Goal: Task Accomplishment & Management: Complete application form

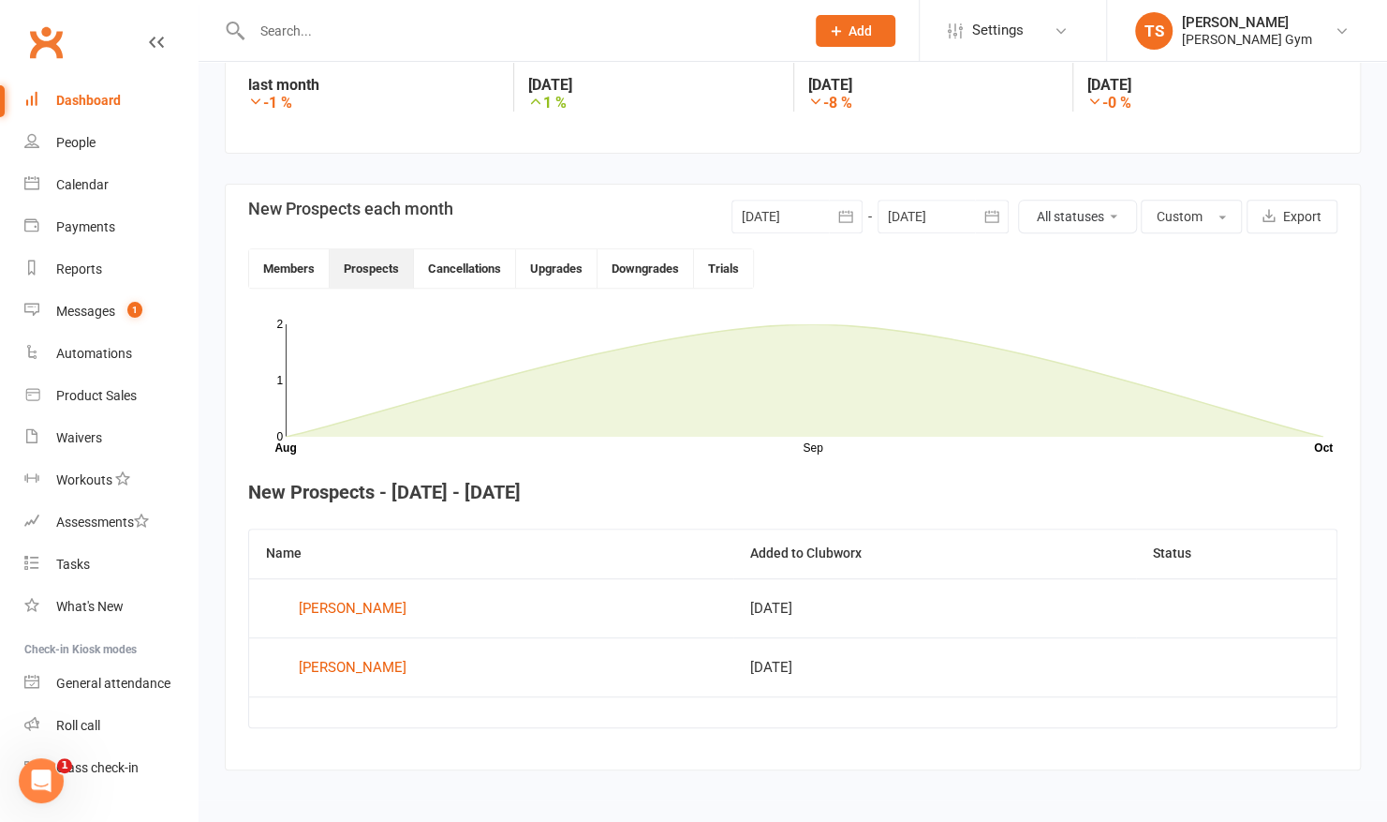
click at [857, 28] on span "Add" at bounding box center [860, 30] width 23 height 15
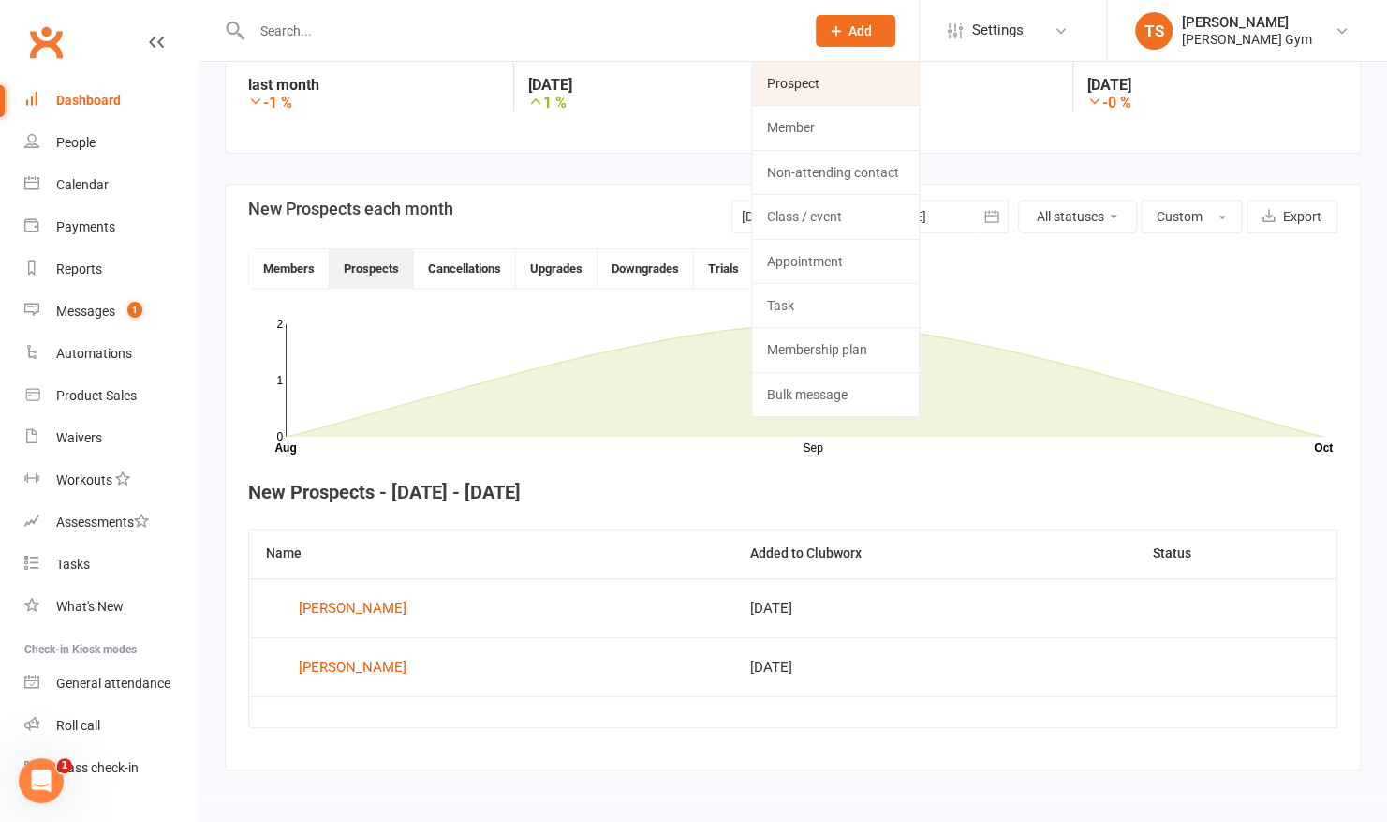
click at [804, 97] on link "Prospect" at bounding box center [835, 83] width 167 height 43
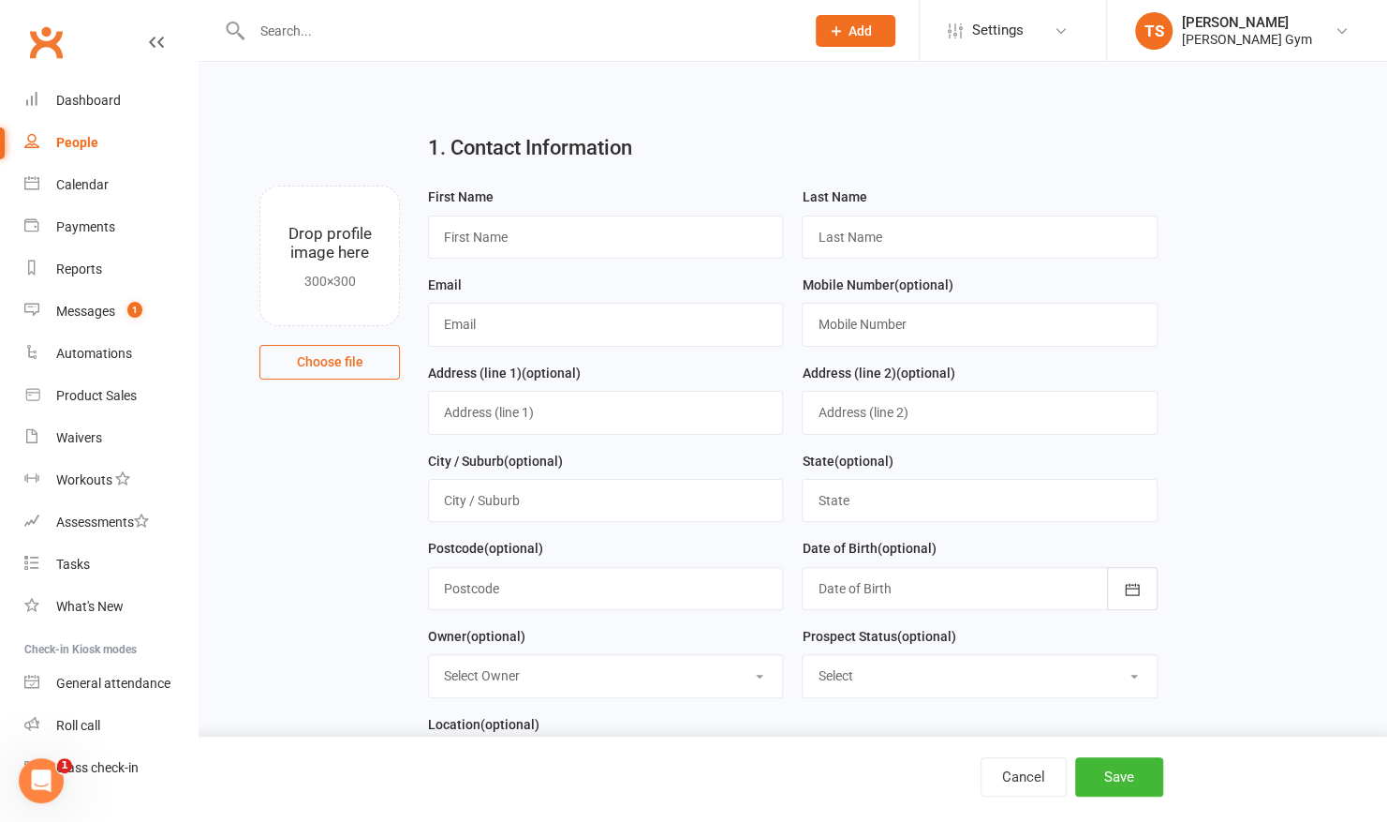
click at [847, 26] on button "Add" at bounding box center [856, 31] width 80 height 32
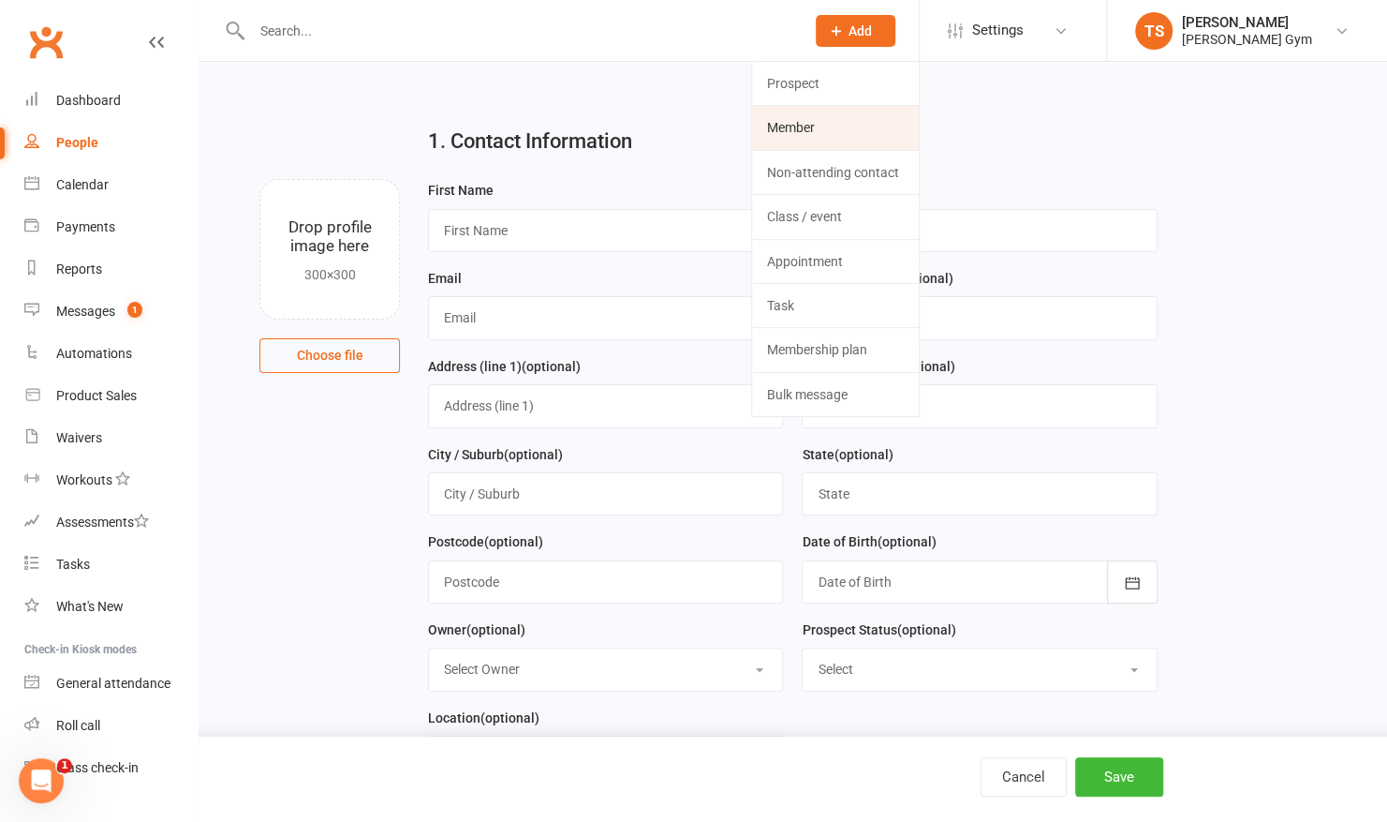
scroll to position [13, 0]
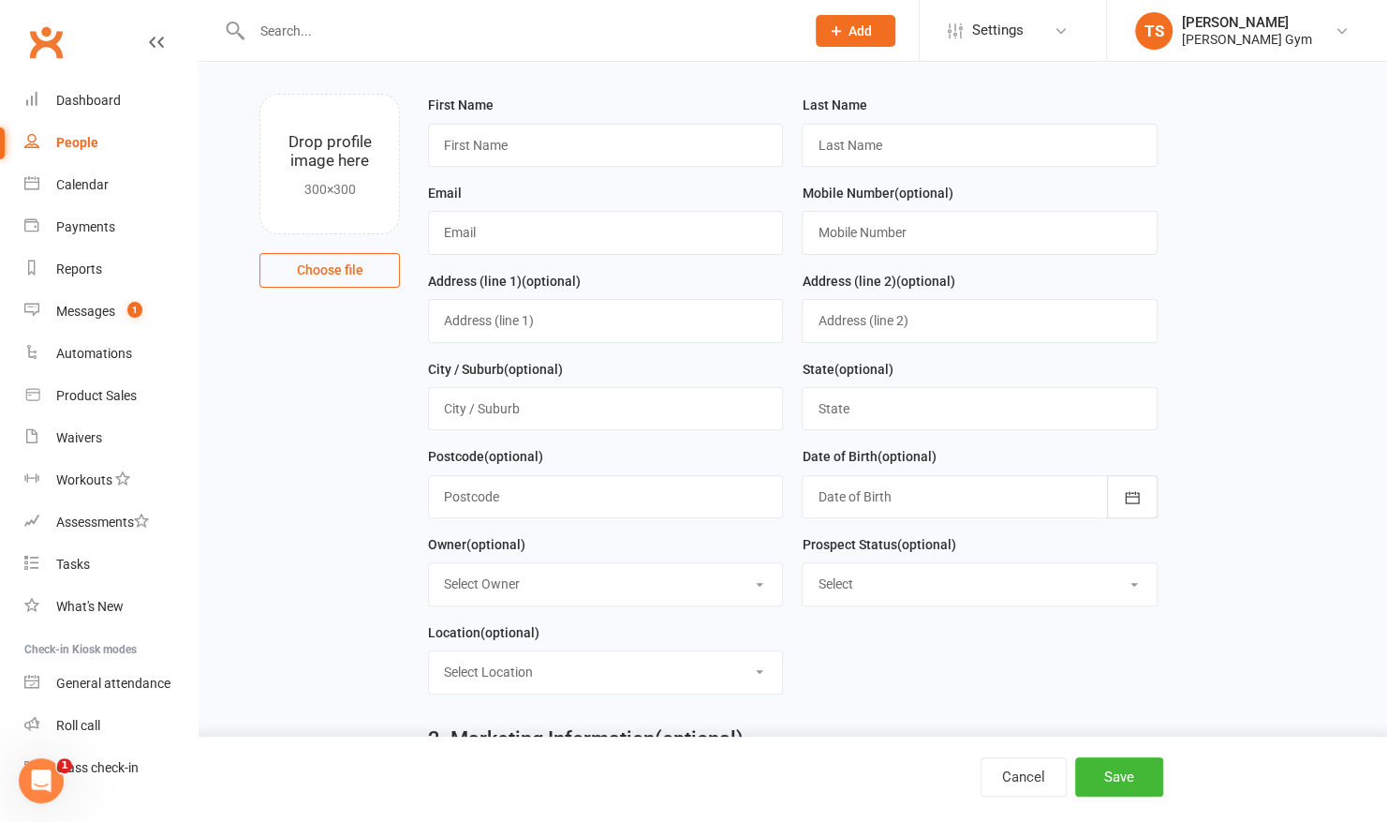
scroll to position [0, 0]
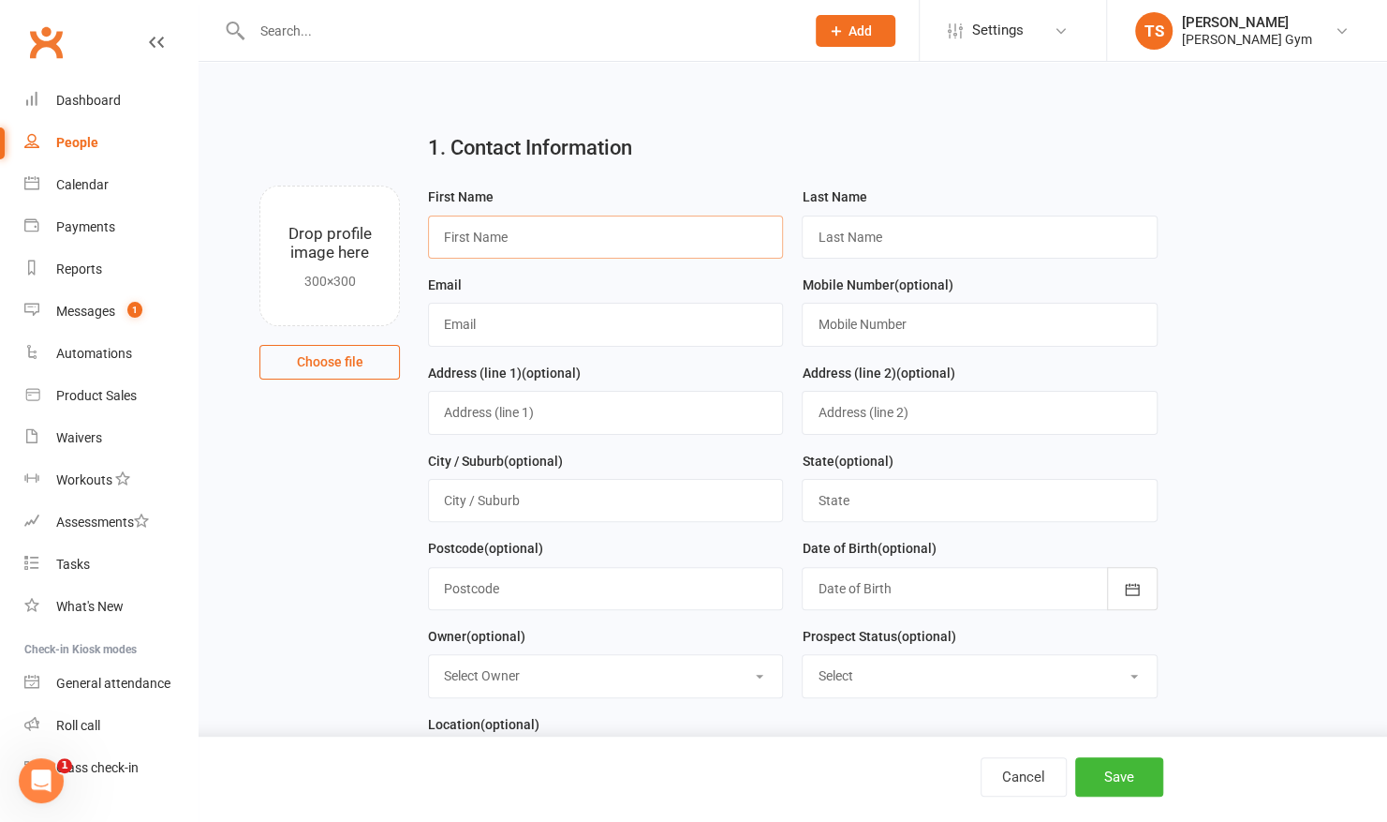
click at [489, 222] on input "text" at bounding box center [605, 236] width 355 height 43
type input "m"
type input "MATT"
click at [855, 244] on input "text" at bounding box center [979, 236] width 355 height 43
type input "[PERSON_NAME]"
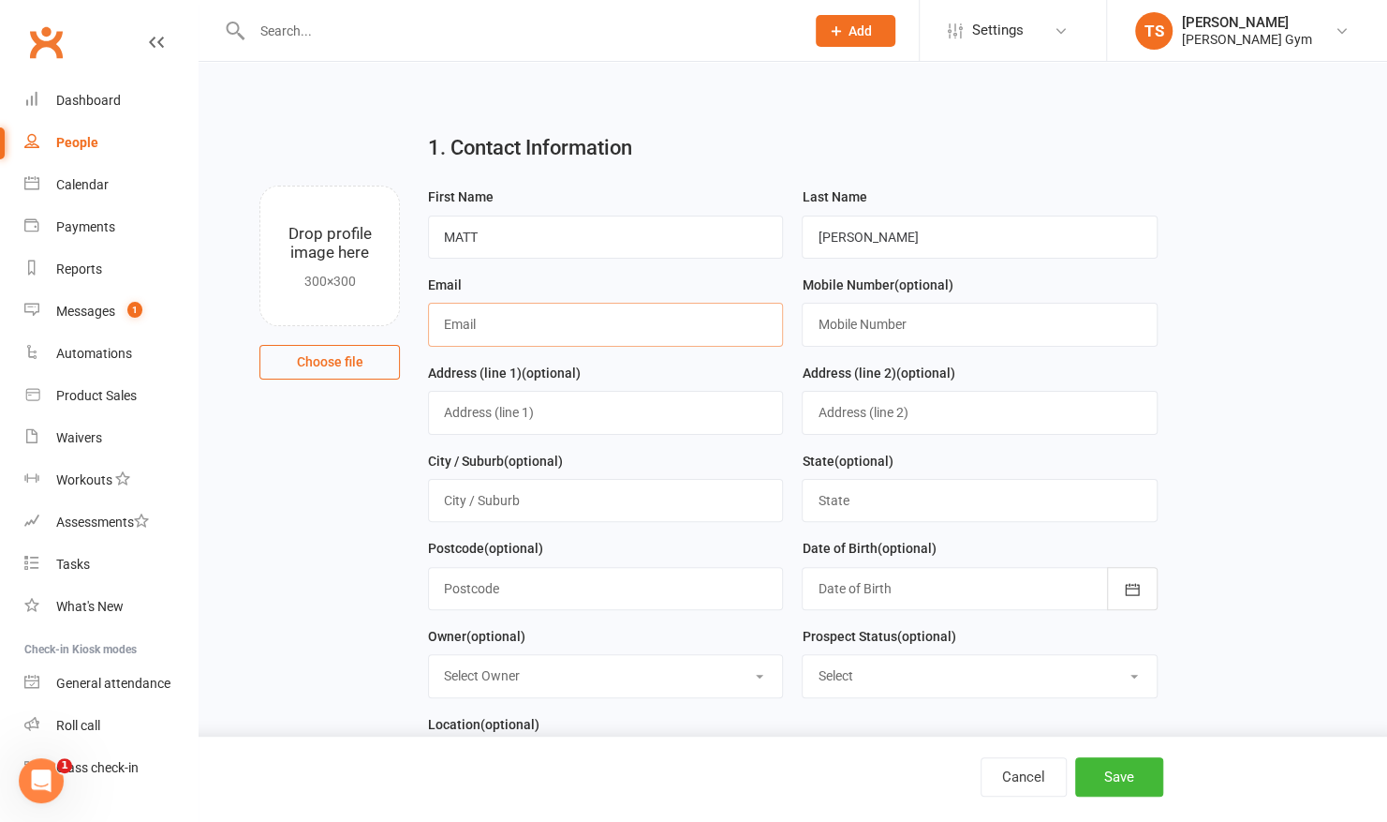
click at [700, 324] on input "text" at bounding box center [605, 324] width 355 height 43
type input "[EMAIL_ADDRESS][DOMAIN_NAME]"
click at [847, 316] on input "text" at bounding box center [979, 324] width 355 height 43
type input "0415210420"
click at [578, 419] on input "text" at bounding box center [605, 412] width 355 height 43
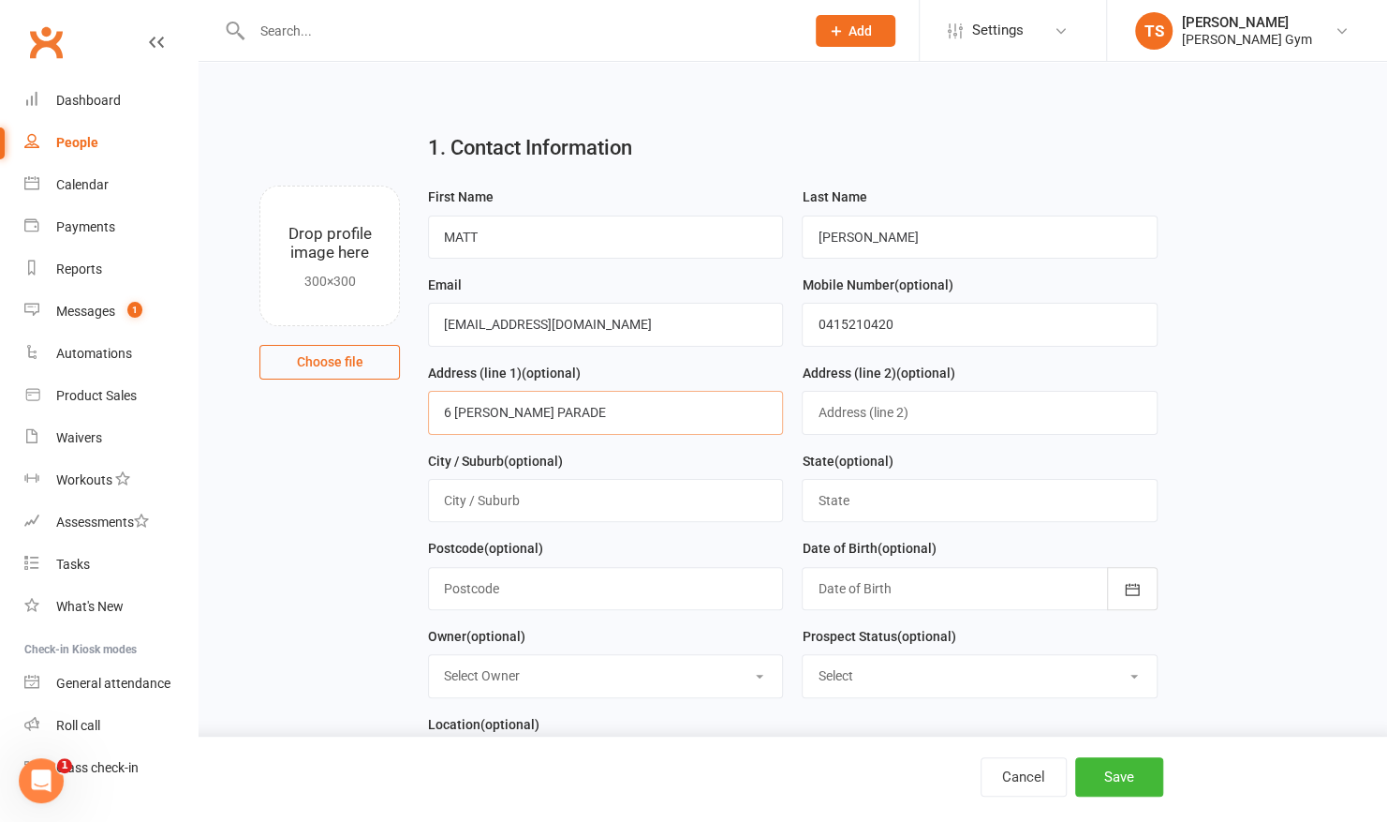
type input "6 [PERSON_NAME] PARADE"
click at [605, 498] on input "text" at bounding box center [605, 500] width 355 height 43
type input "MOONEE PONDS"
click at [868, 510] on input "text" at bounding box center [979, 500] width 355 height 43
type input "VIC"
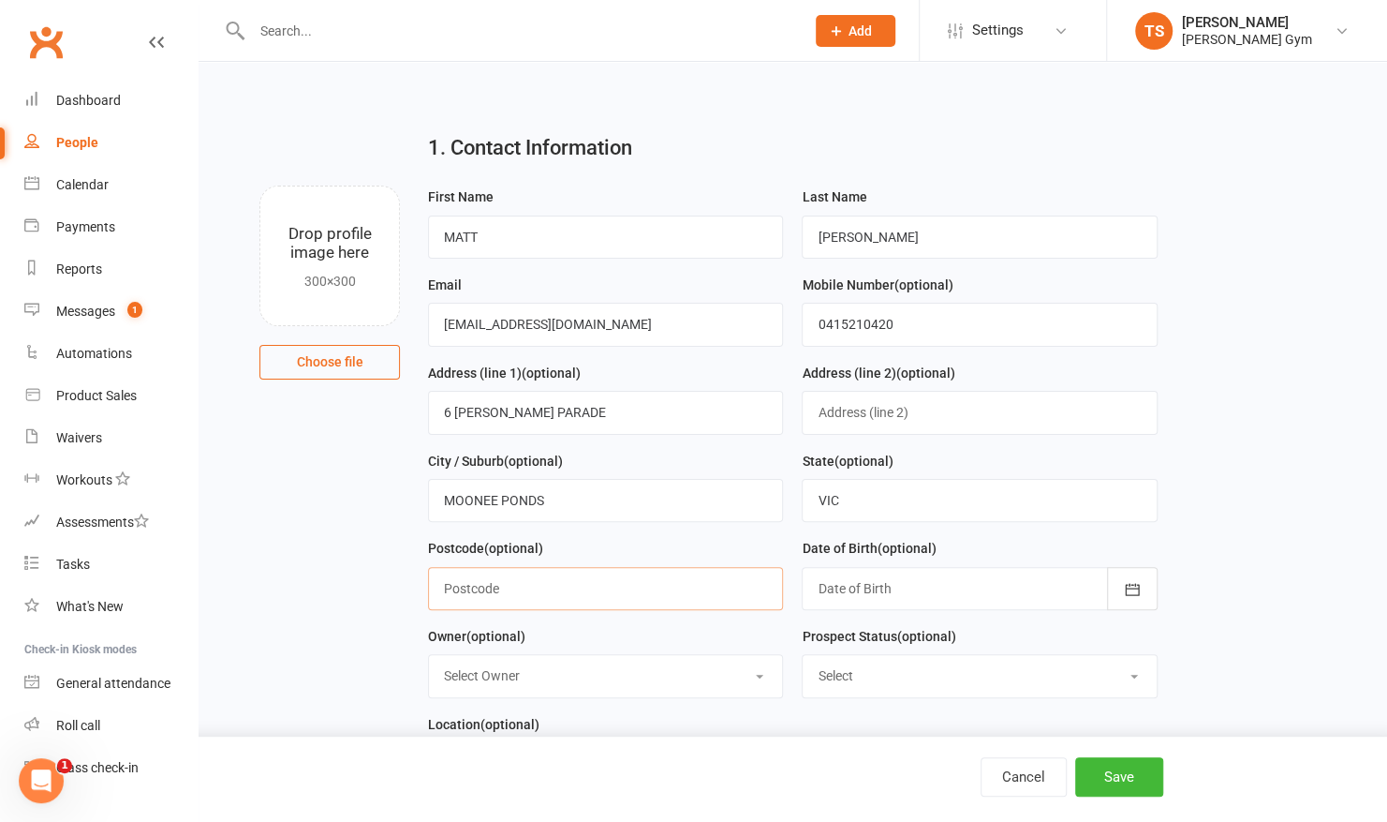
click at [624, 601] on input "text" at bounding box center [605, 588] width 355 height 43
type input "3037"
click at [963, 574] on div at bounding box center [979, 588] width 355 height 43
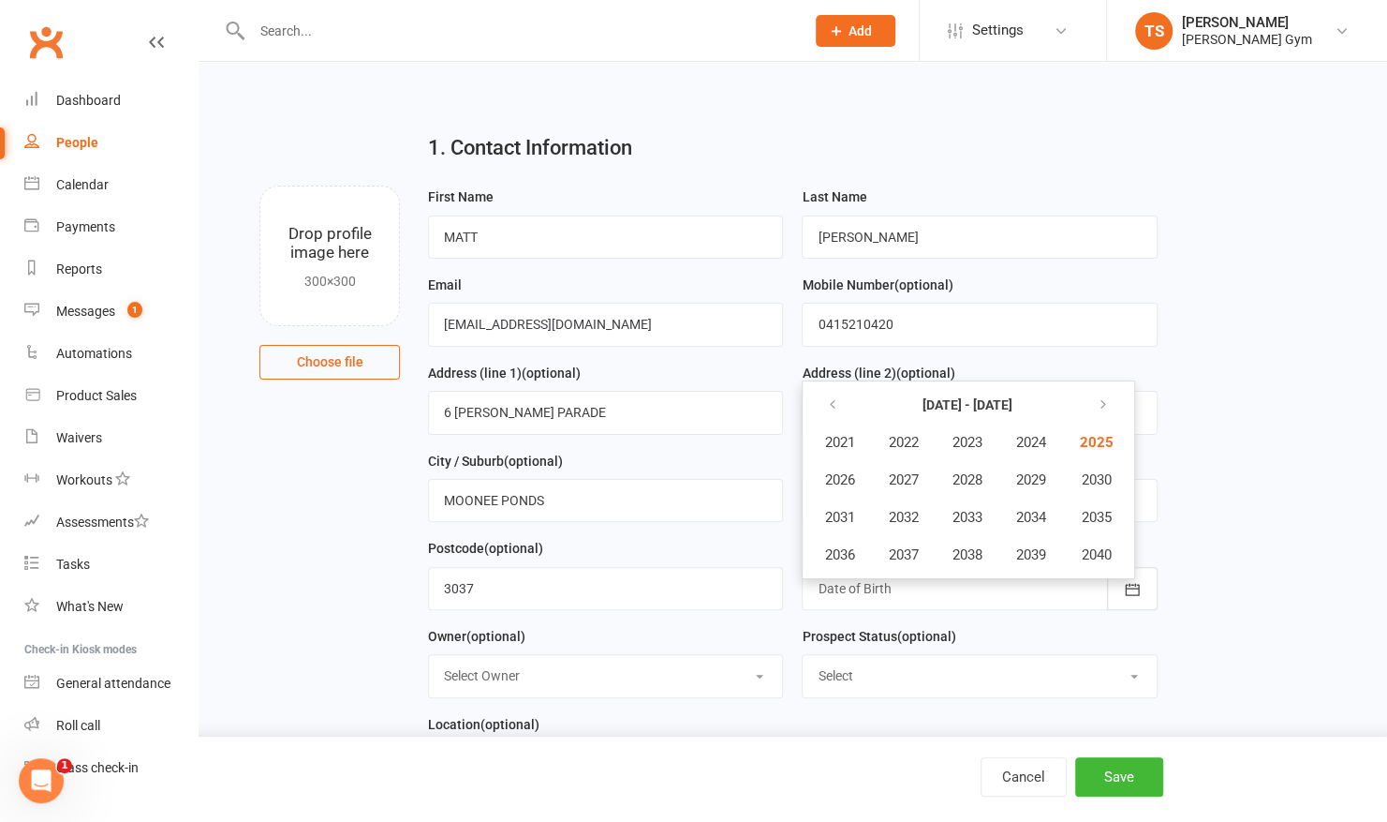
click at [947, 585] on div at bounding box center [979, 588] width 355 height 43
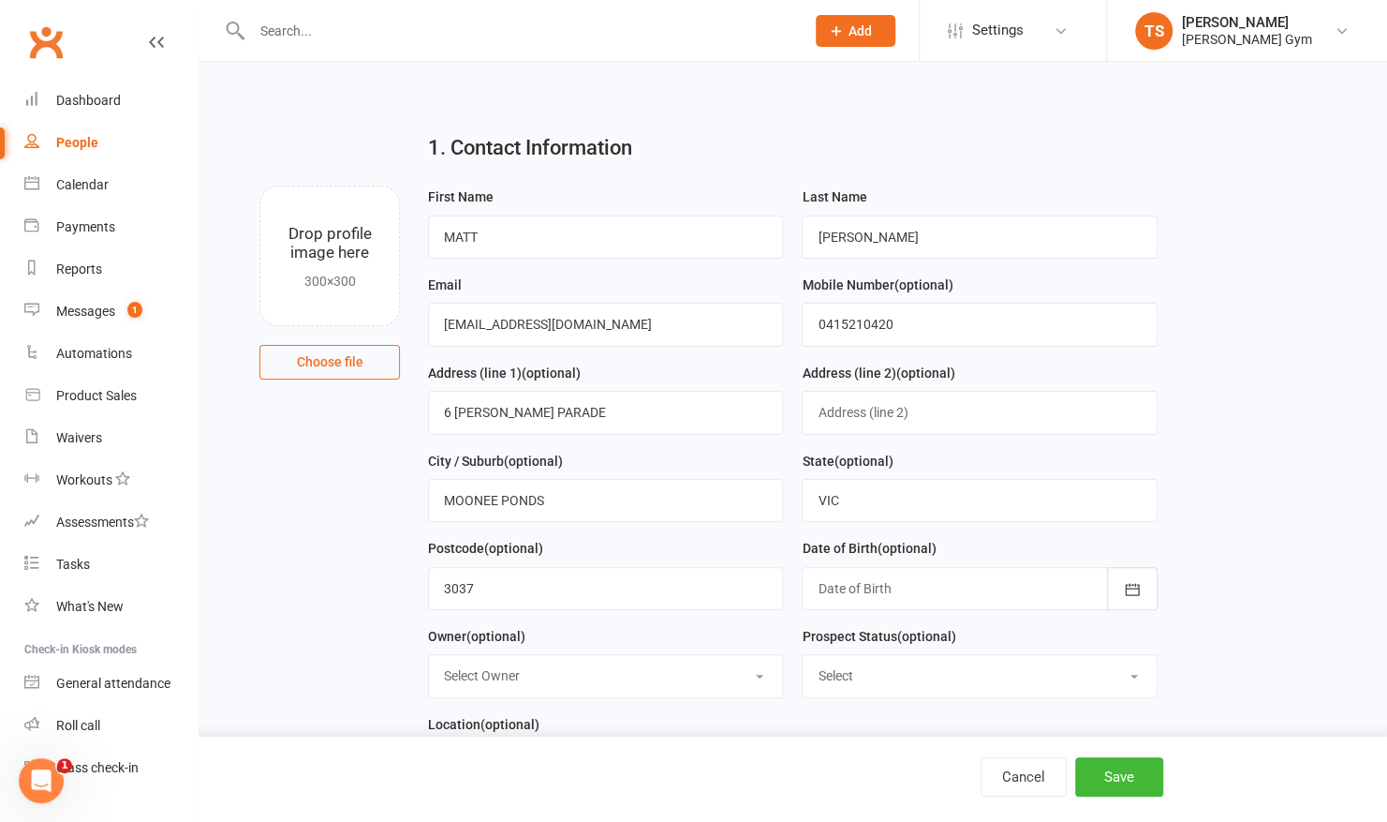
click at [947, 585] on div at bounding box center [979, 588] width 355 height 43
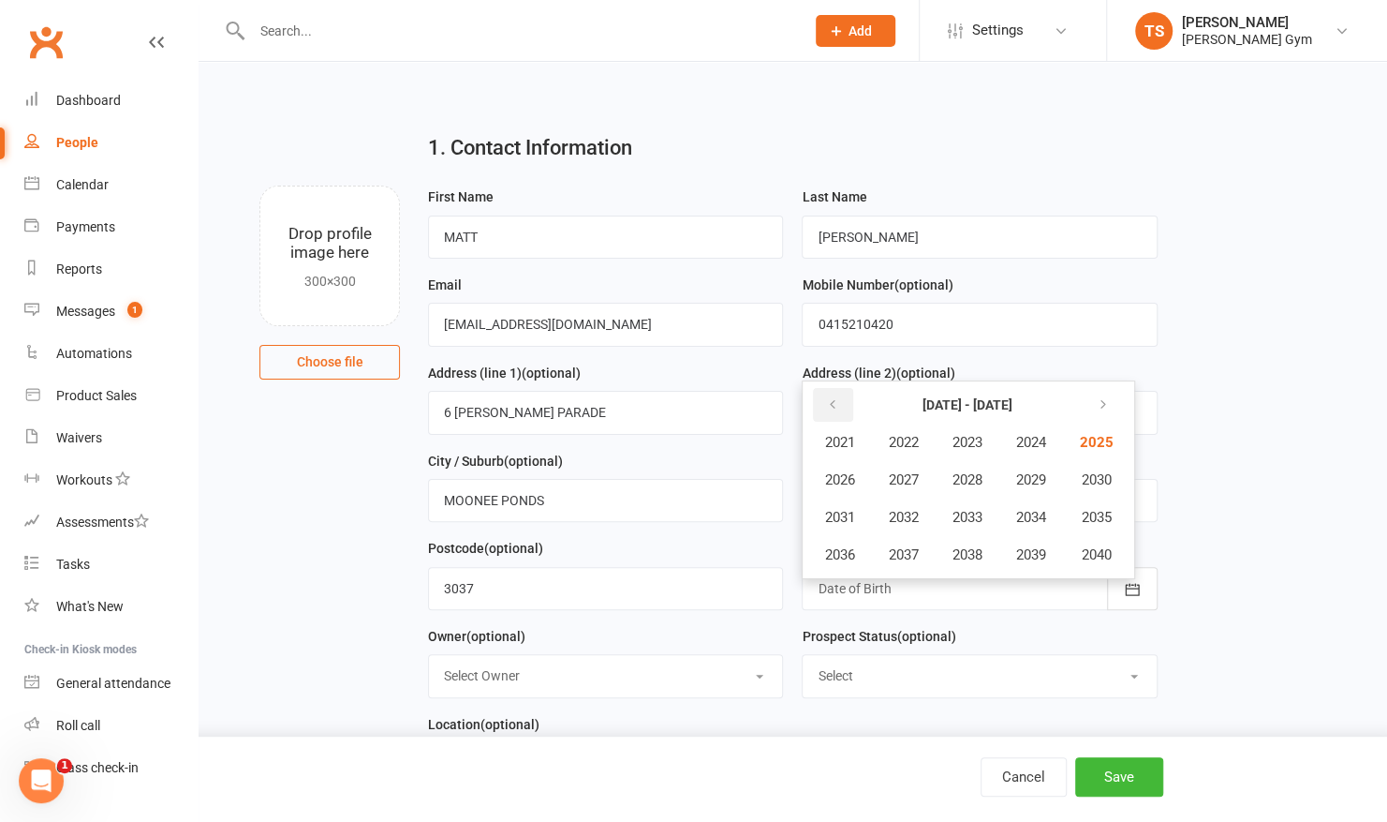
click at [827, 399] on icon "button" at bounding box center [831, 404] width 13 height 15
click at [833, 404] on icon "button" at bounding box center [831, 404] width 13 height 15
click at [1103, 556] on span "1980" at bounding box center [1094, 554] width 30 height 17
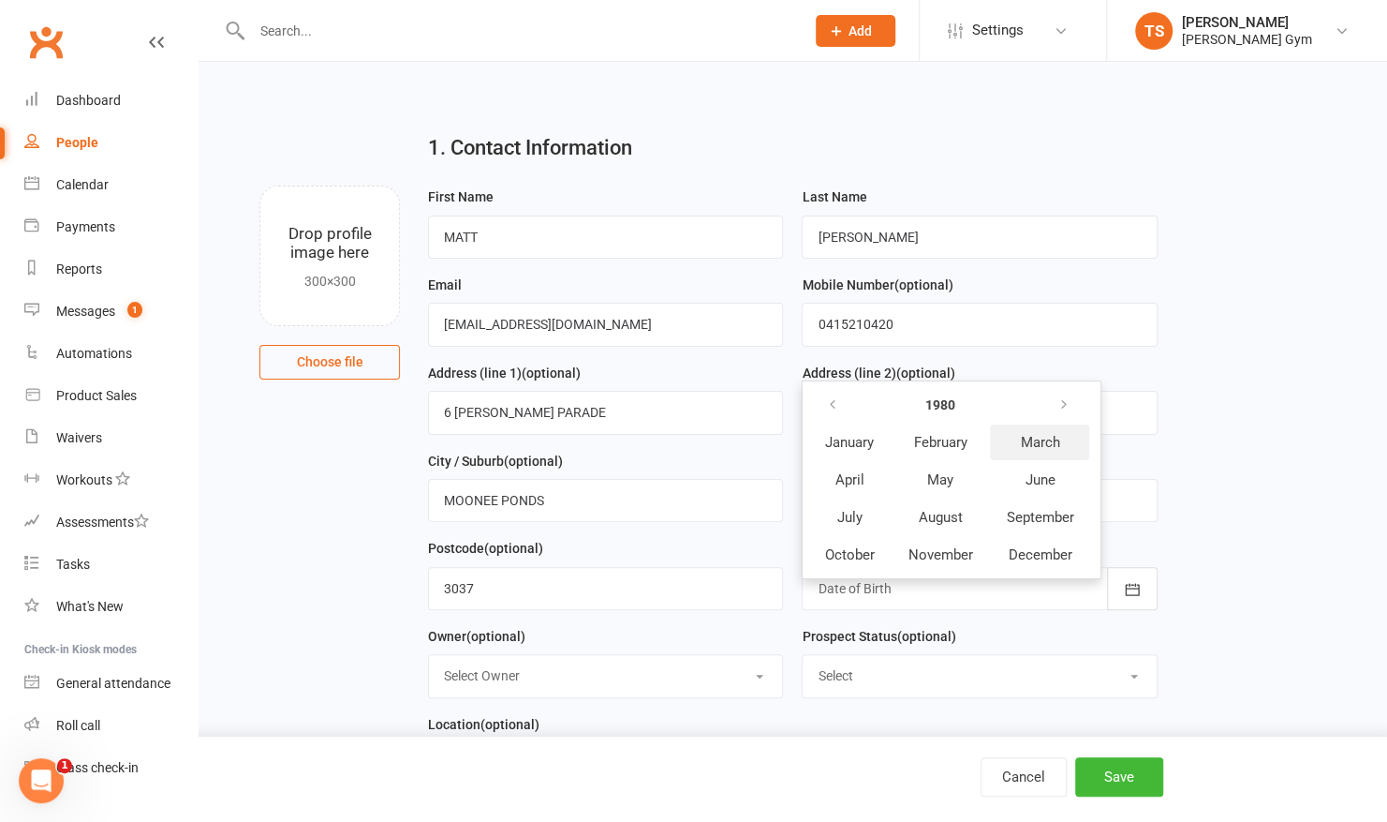
click at [1047, 441] on span "March" at bounding box center [1039, 442] width 39 height 17
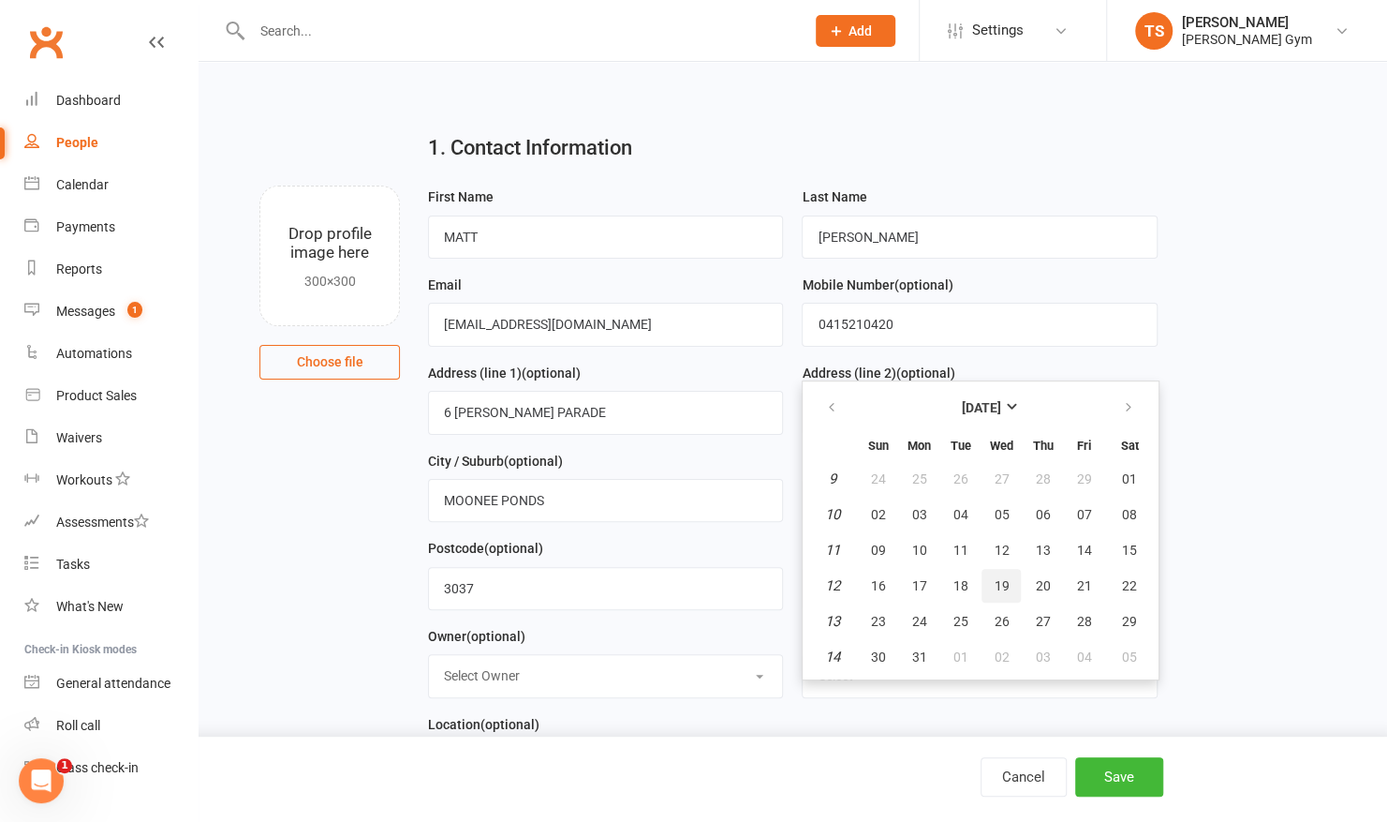
click at [999, 582] on span "19" at bounding box center [1001, 585] width 15 height 15
type input "[DATE]"
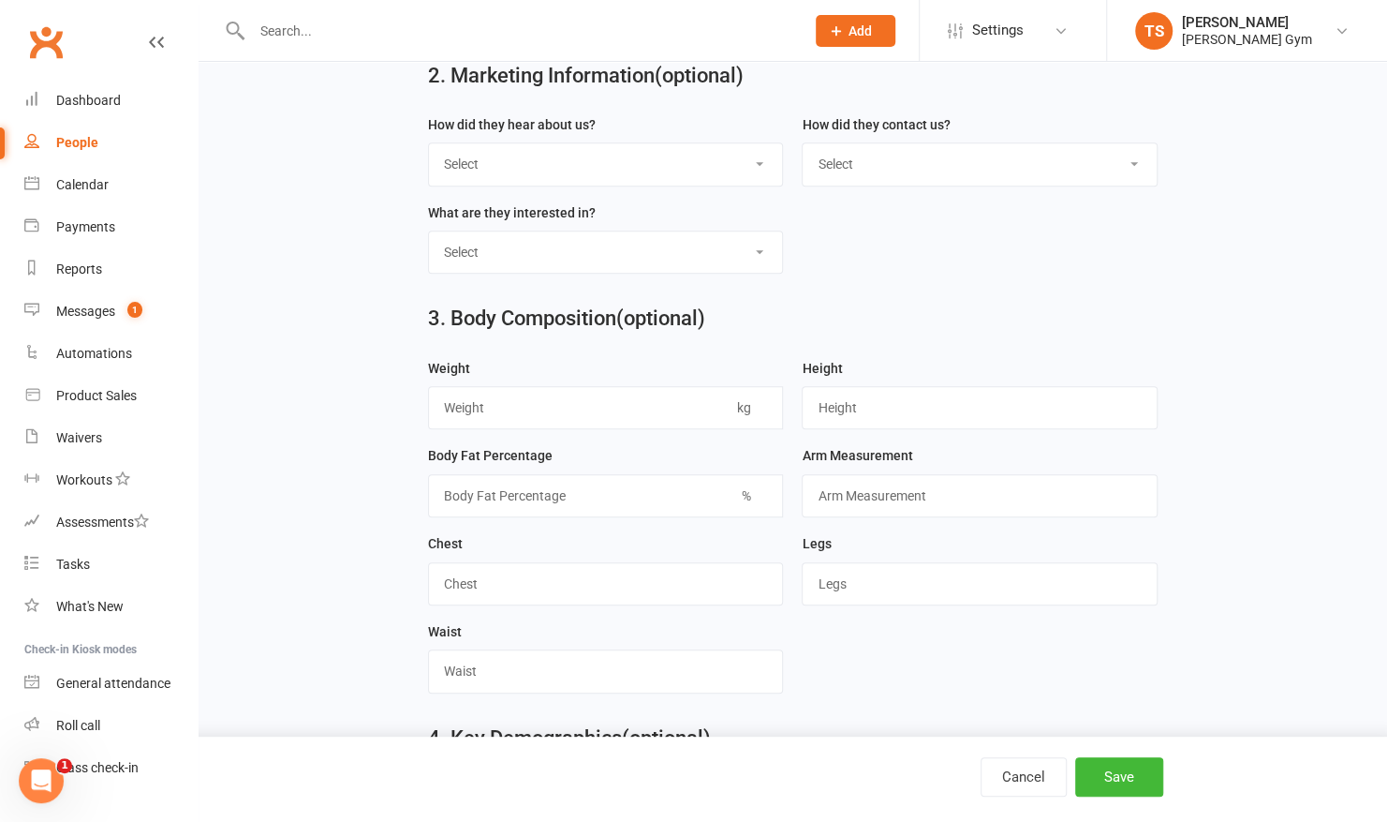
scroll to position [825, 0]
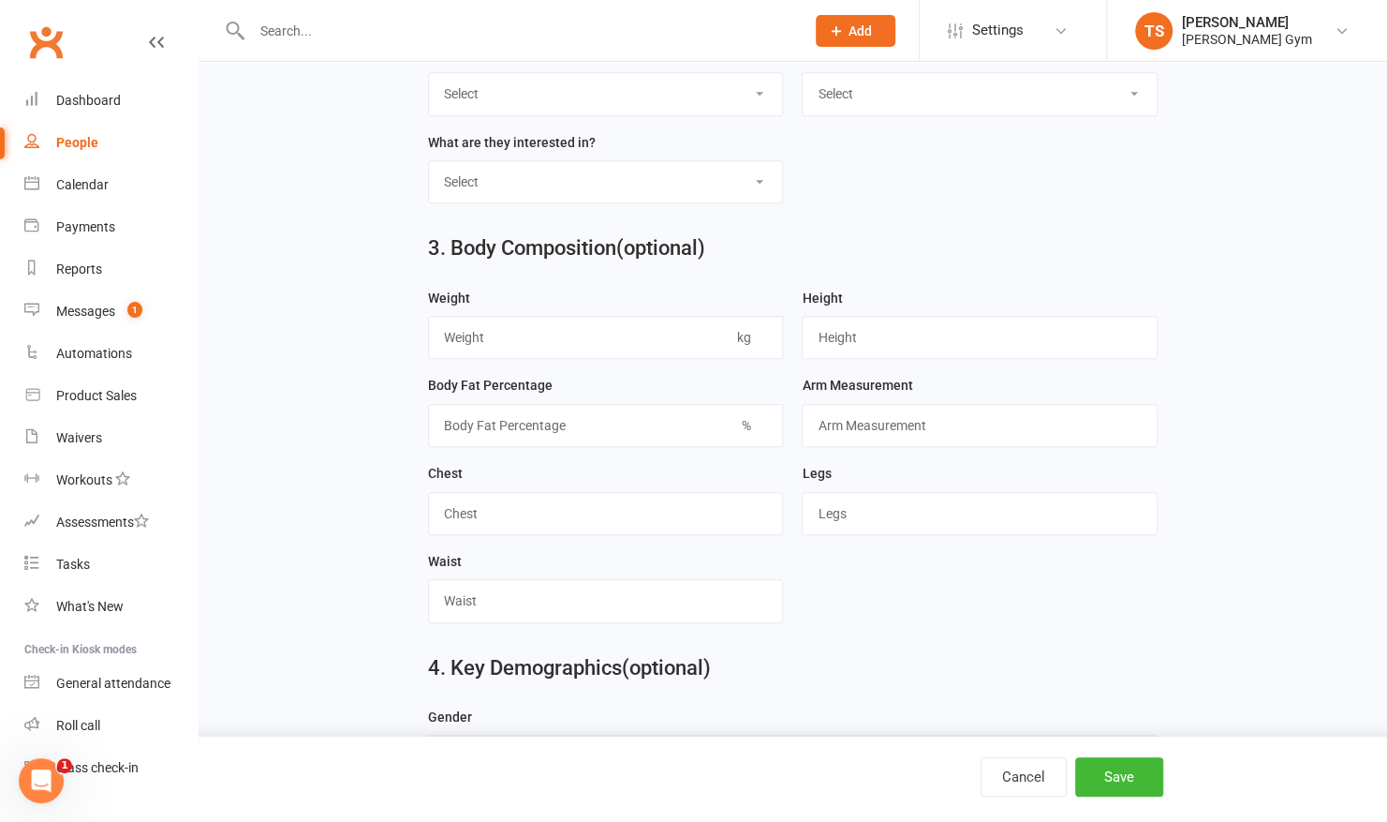
drag, startPoint x: 978, startPoint y: 576, endPoint x: 280, endPoint y: 466, distance: 706.6
click at [280, 466] on main "1. Contact Information Drop profile image here 300×300 Choose file First Name […" at bounding box center [793, 364] width 1136 height 2142
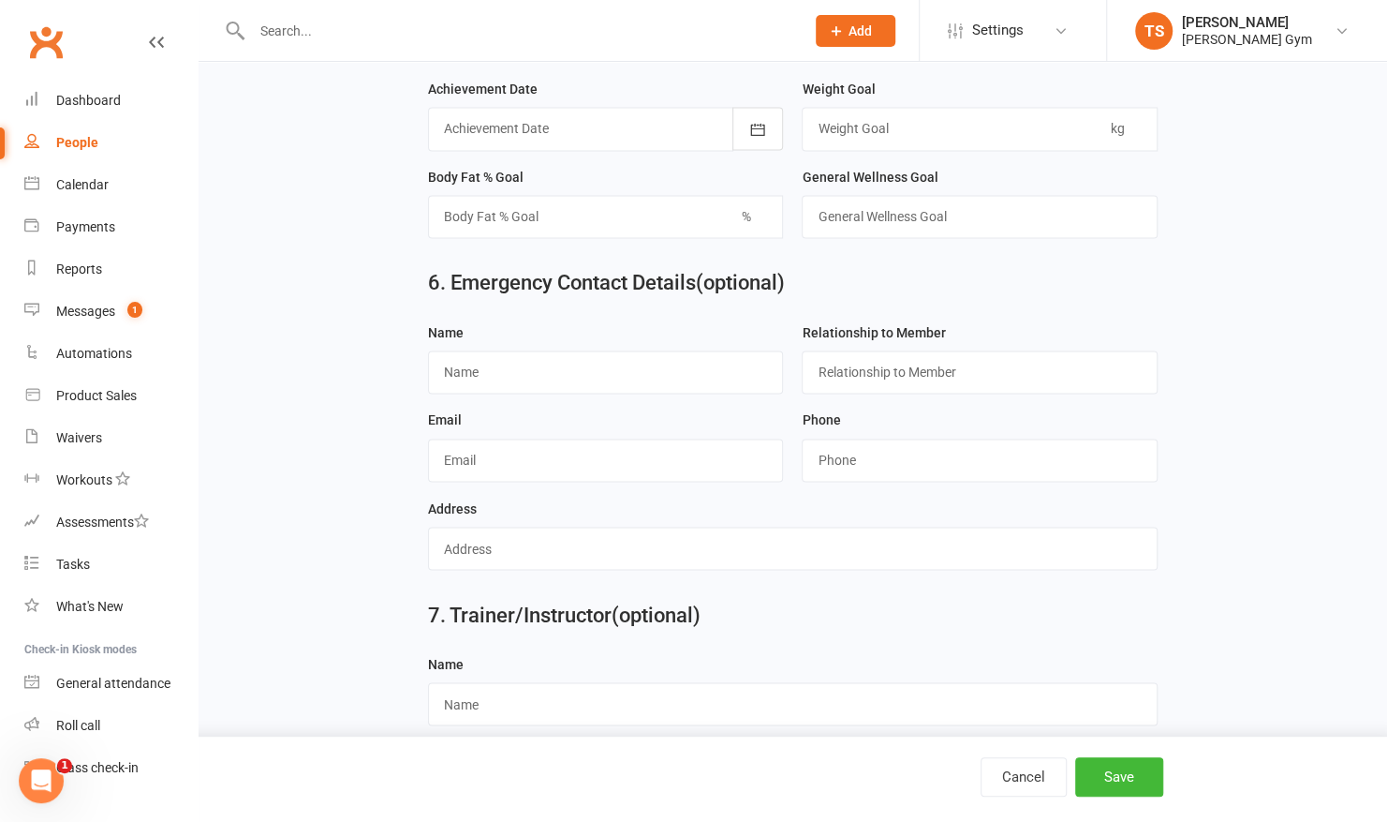
scroll to position [1611, 0]
drag, startPoint x: 412, startPoint y: 487, endPoint x: 985, endPoint y: 312, distance: 598.6
click at [985, 318] on div "Relationship to Member" at bounding box center [979, 354] width 355 height 73
click at [699, 358] on input "text" at bounding box center [605, 369] width 355 height 43
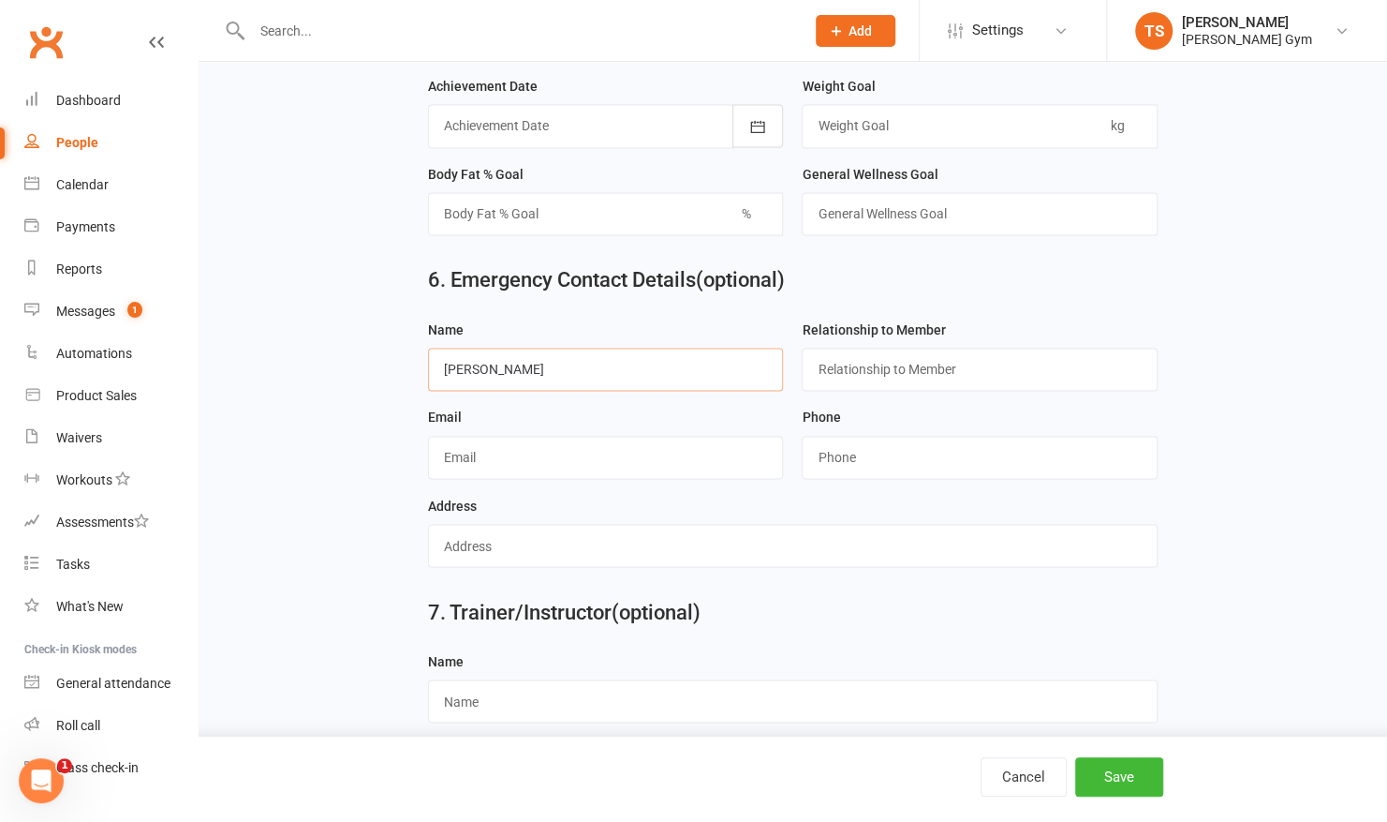
type input "[PERSON_NAME]"
click at [864, 348] on input "text" at bounding box center [979, 369] width 355 height 43
click at [948, 348] on input "text" at bounding box center [979, 369] width 355 height 43
type input "PARTNER"
click at [820, 438] on input "string" at bounding box center [979, 457] width 355 height 43
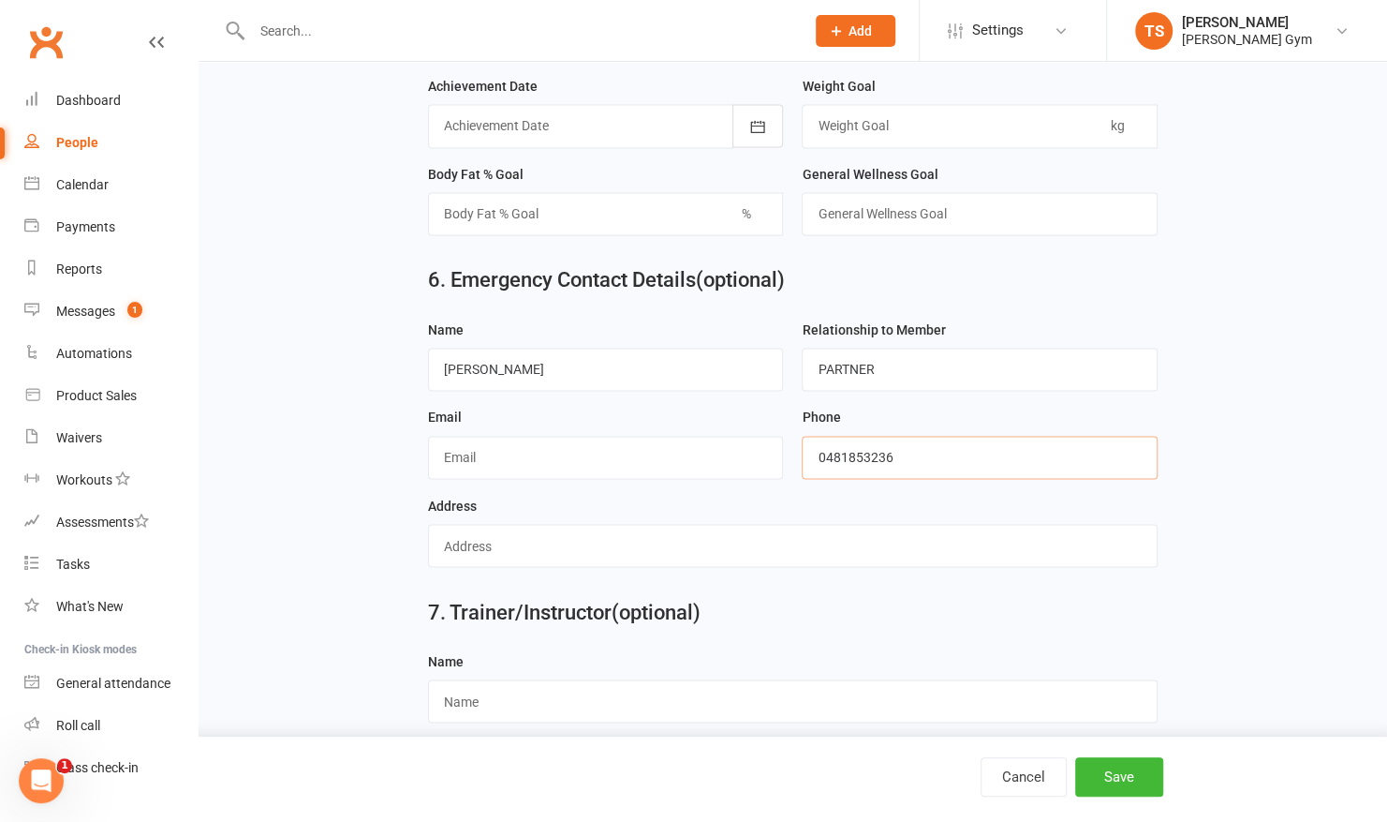
type input "0481853236"
click at [585, 528] on input "text" at bounding box center [793, 545] width 730 height 43
type input "329 SWAN [PERSON_NAME]"
click at [1102, 777] on button "Save" at bounding box center [1119, 776] width 88 height 39
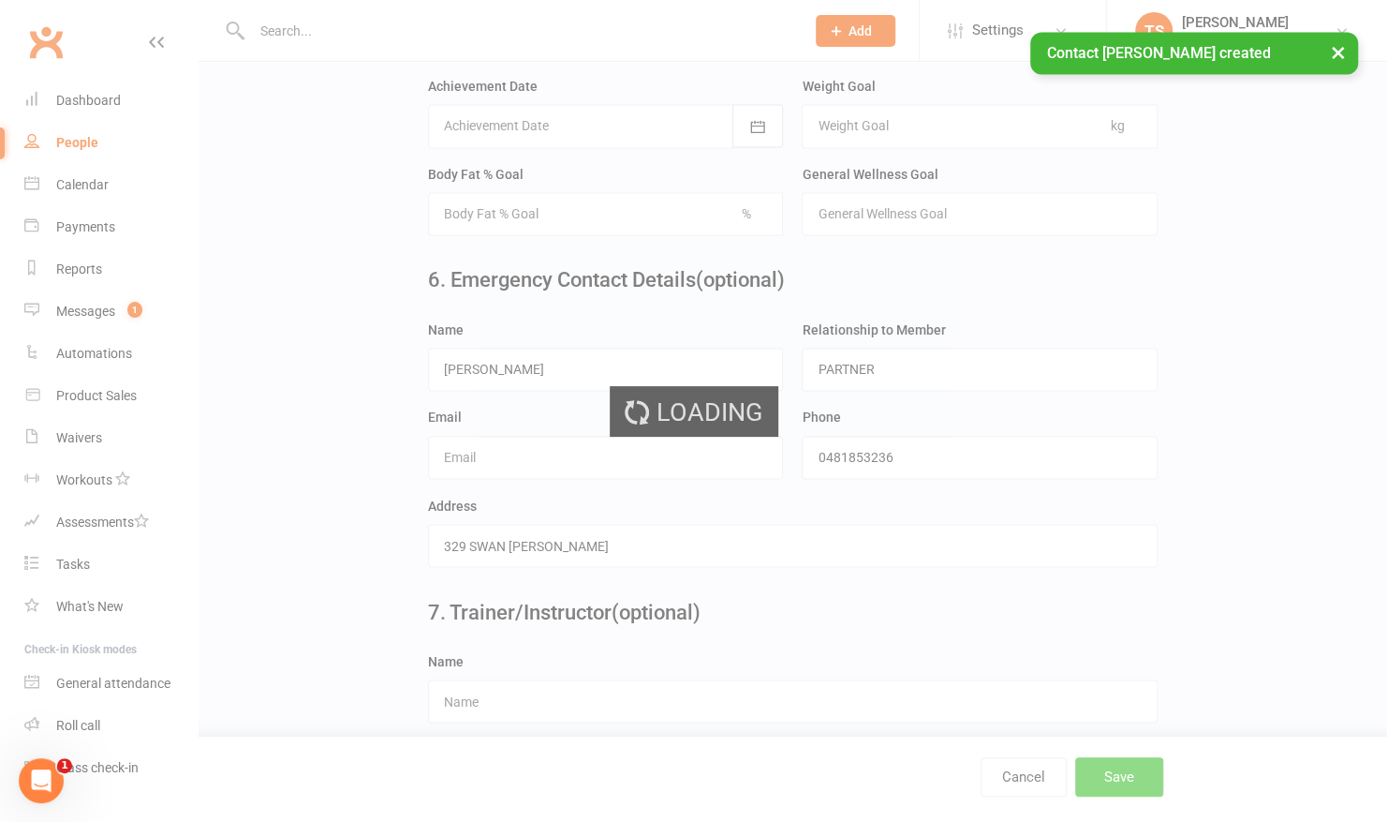
scroll to position [0, 0]
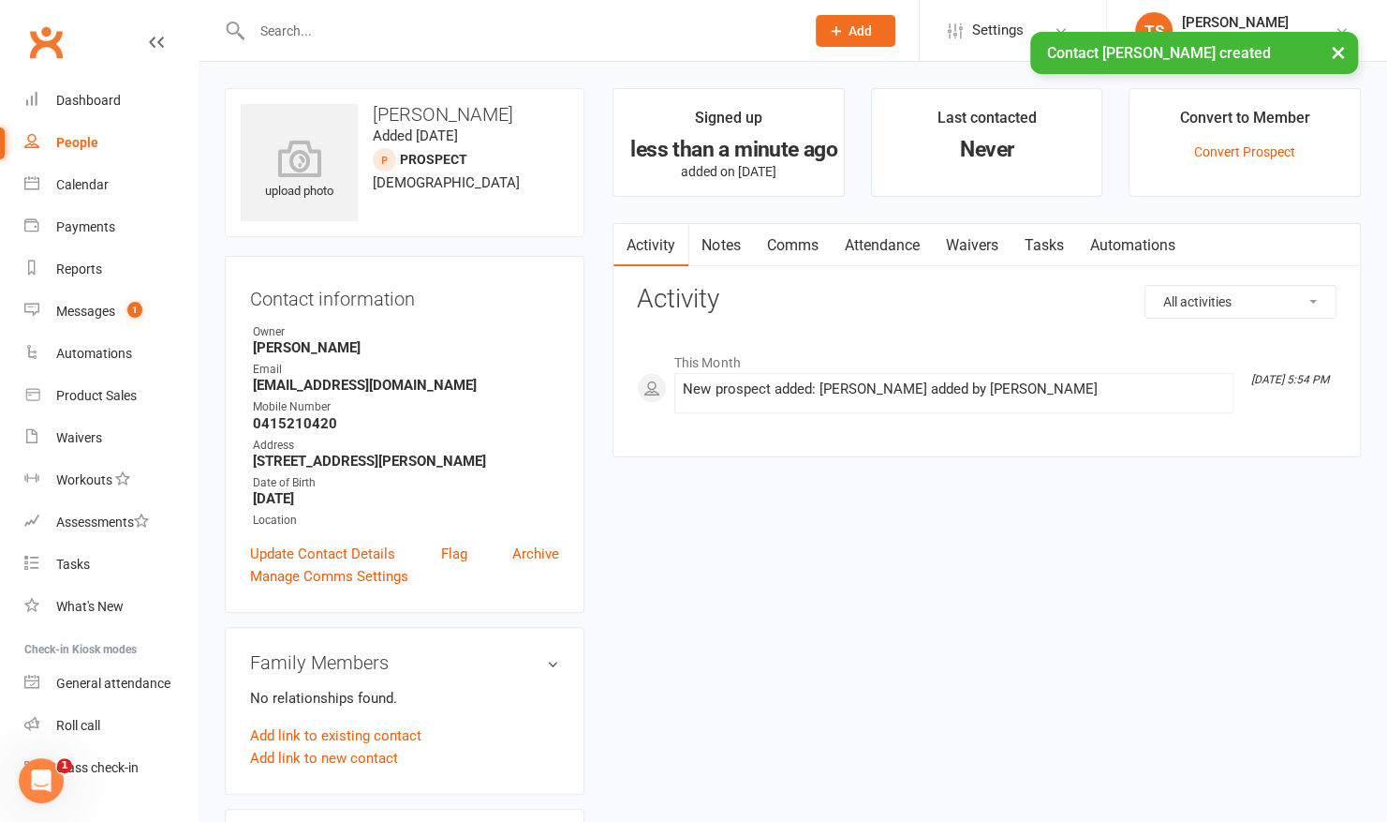
click at [972, 244] on link "Waivers" at bounding box center [971, 245] width 79 height 43
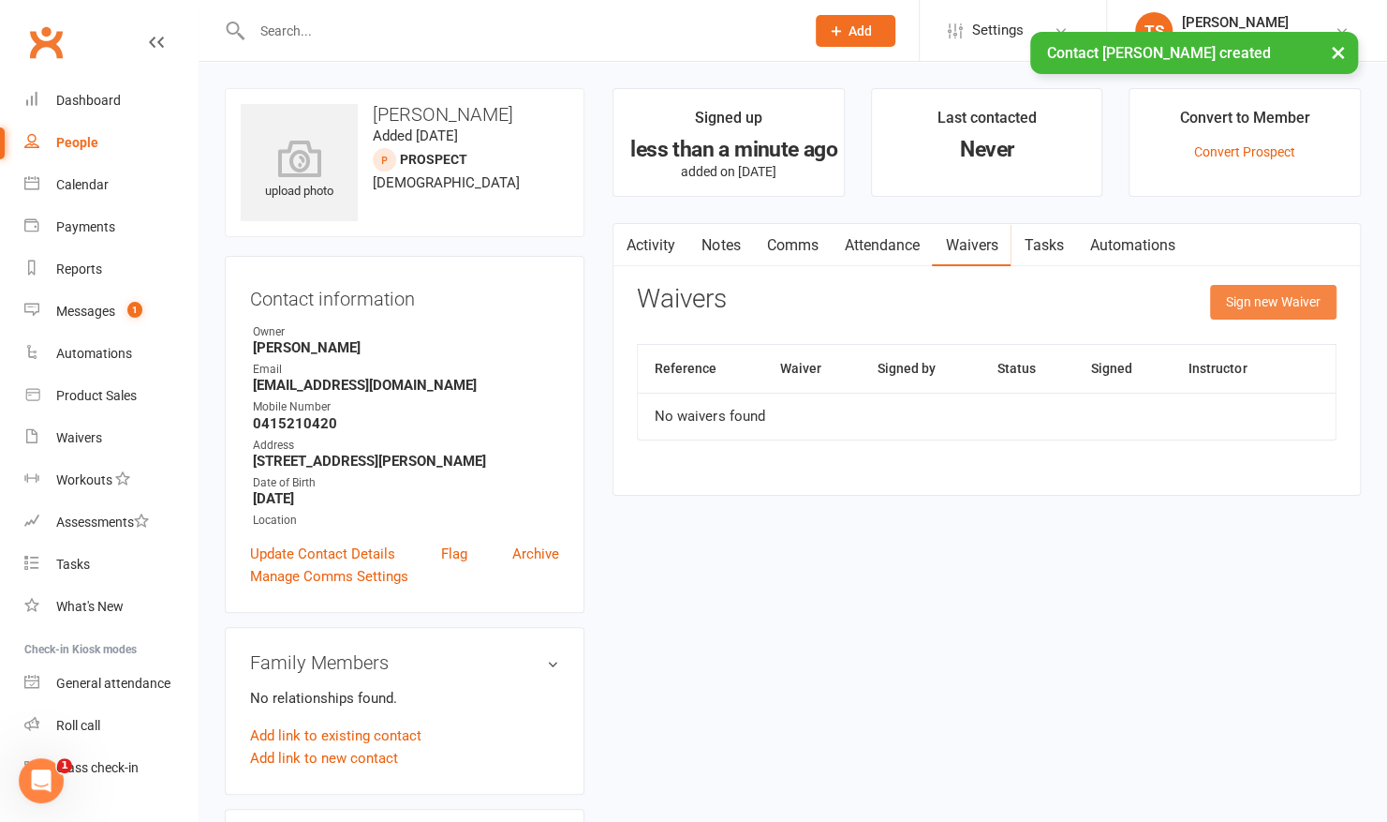
click at [1259, 308] on button "Sign new Waiver" at bounding box center [1273, 302] width 126 height 34
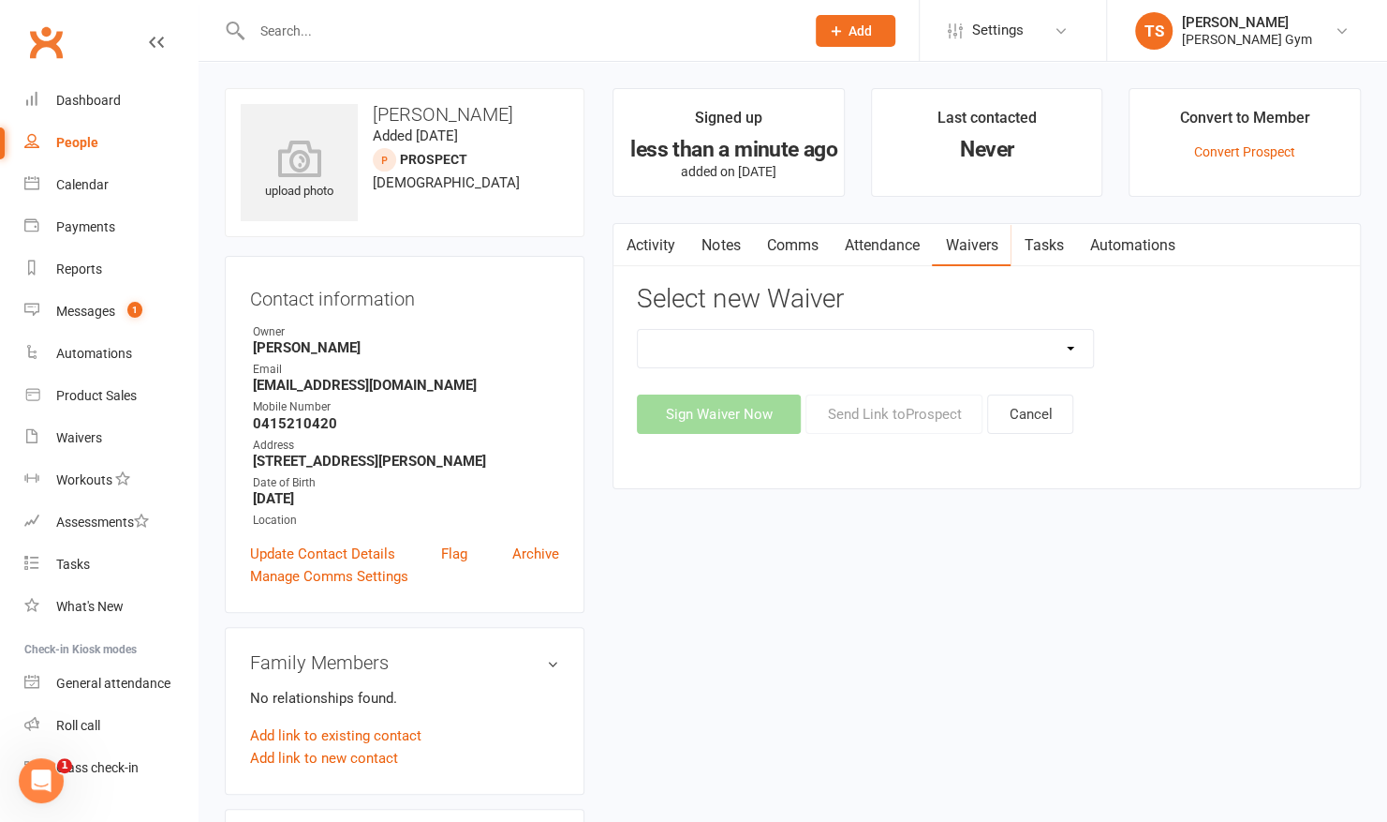
click at [864, 354] on select "3 Per Week, Unlimited, Personal Training and Single Class Waiver Prospects - Si…" at bounding box center [865, 348] width 455 height 37
select select "10731"
click at [638, 330] on select "3 Per Week, Unlimited, Personal Training and Single Class Waiver Prospects - Si…" at bounding box center [865, 348] width 455 height 37
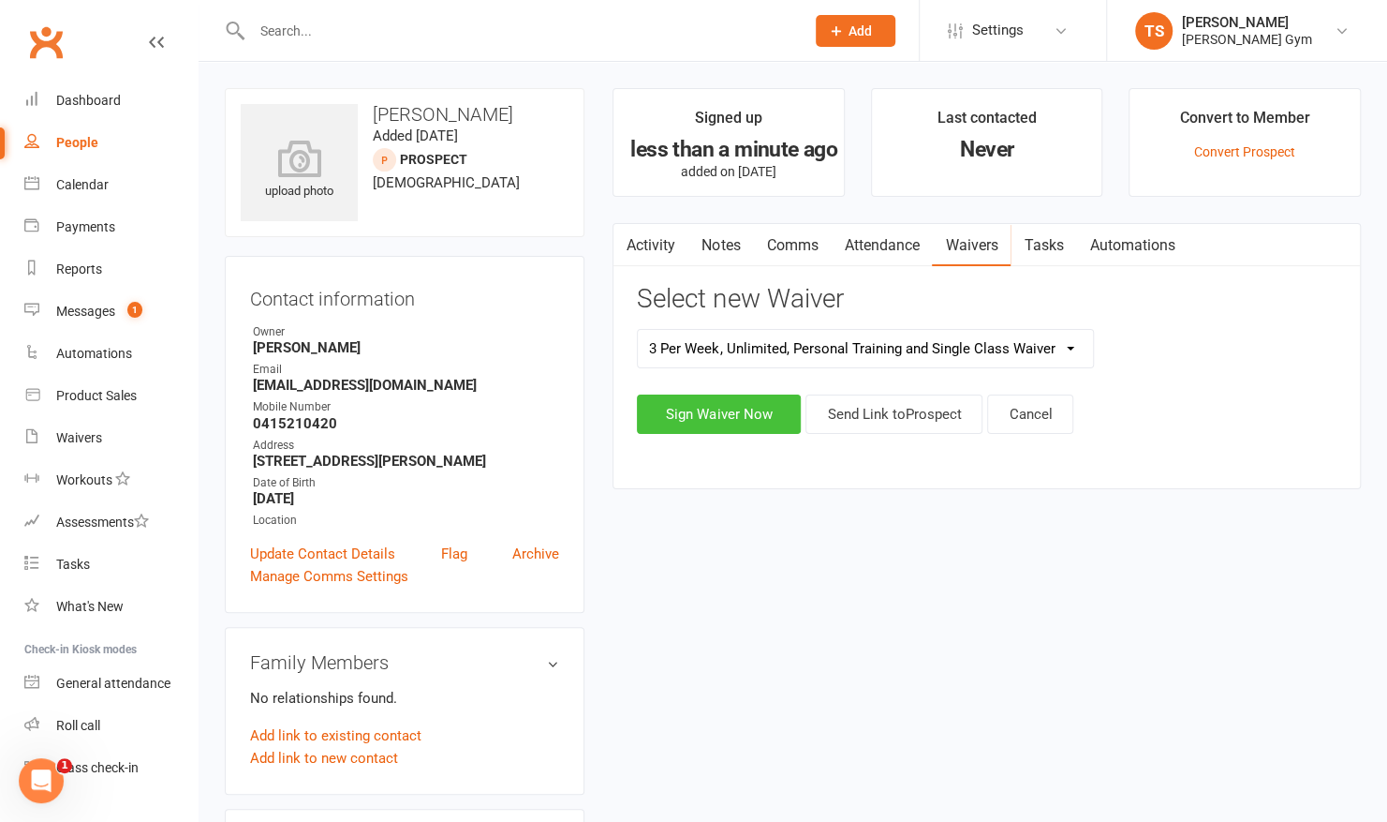
click at [717, 413] on button "Sign Waiver Now" at bounding box center [719, 413] width 164 height 39
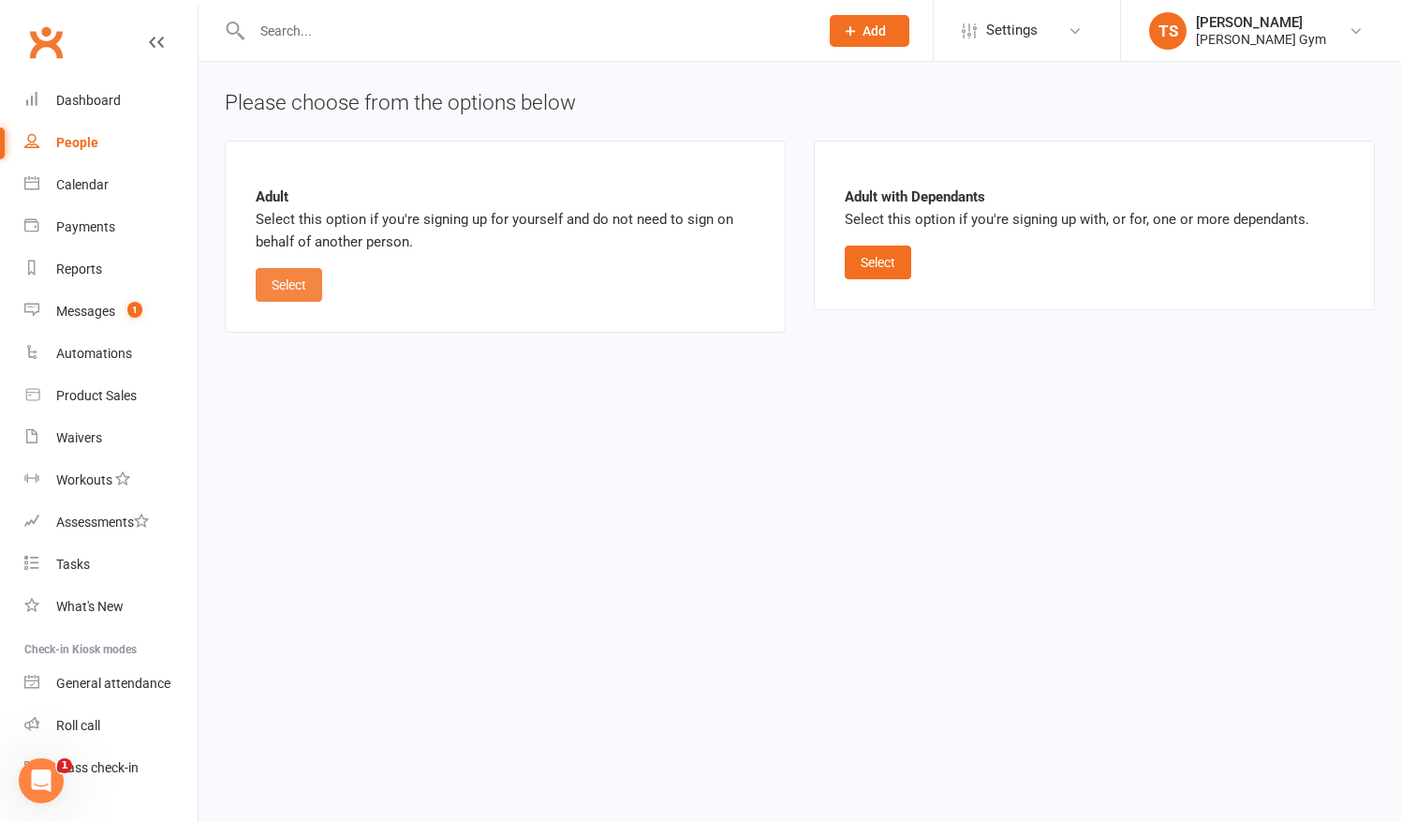
click at [277, 279] on button "Select" at bounding box center [289, 285] width 67 height 34
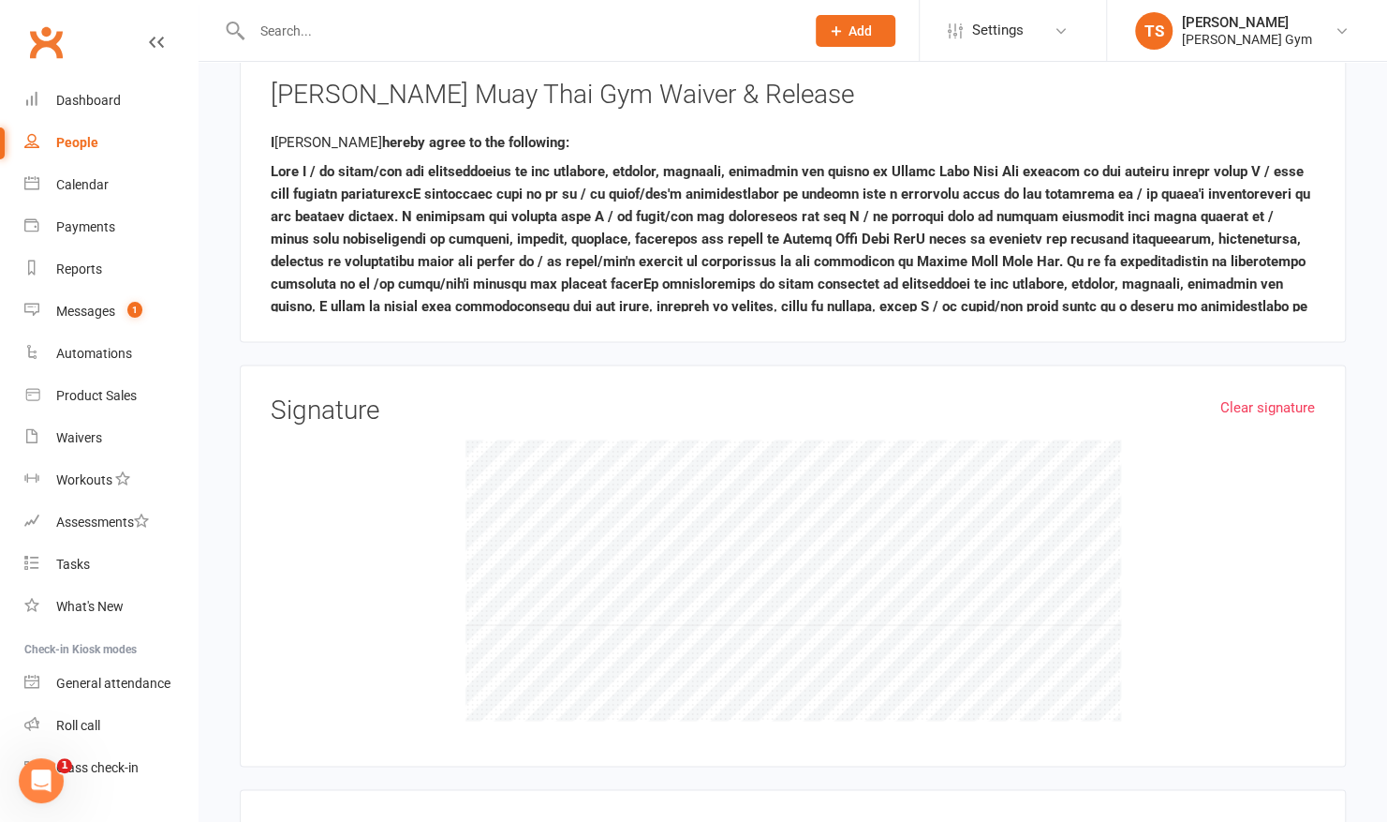
scroll to position [1699, 0]
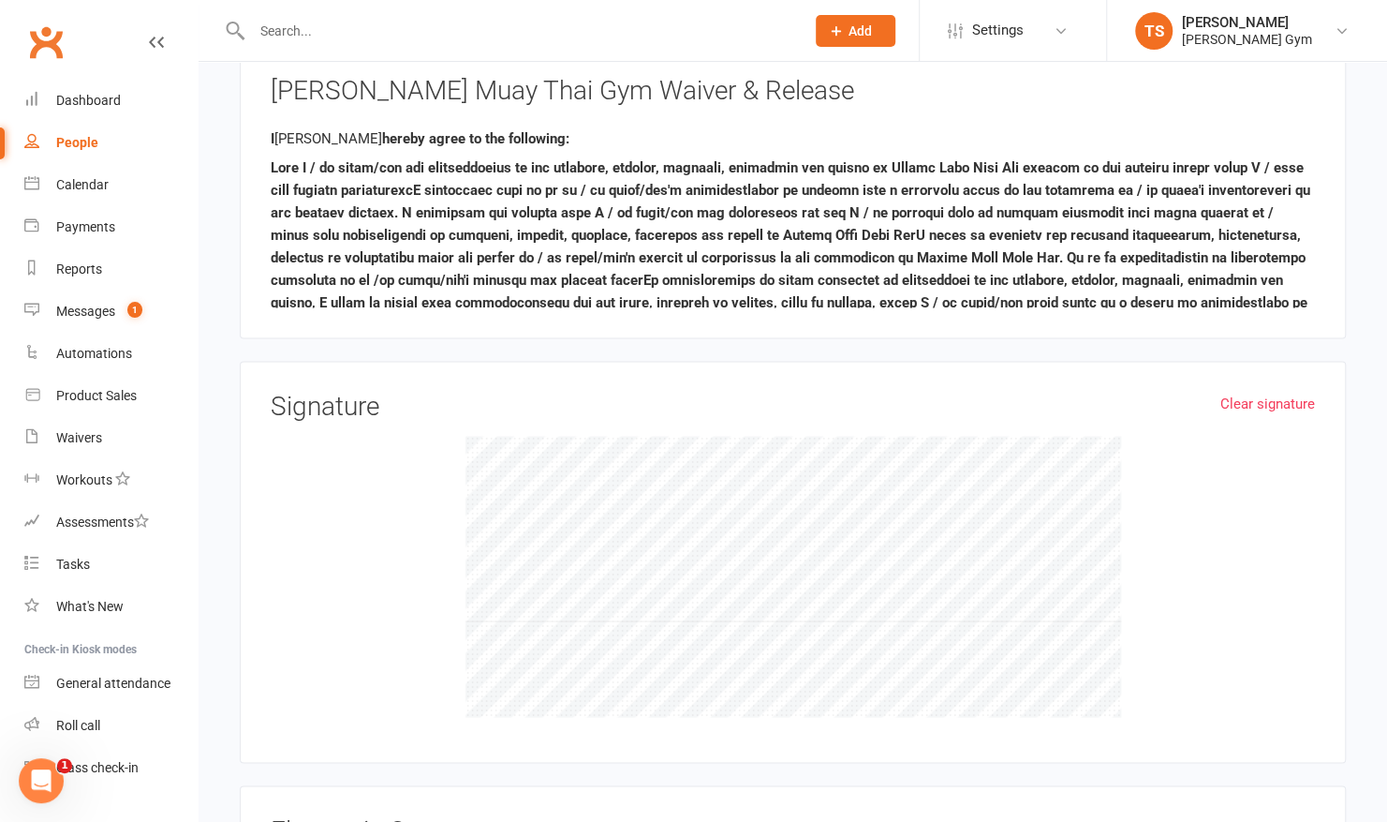
drag, startPoint x: 337, startPoint y: 466, endPoint x: 435, endPoint y: 458, distance: 97.8
click at [435, 458] on div at bounding box center [793, 576] width 1044 height 281
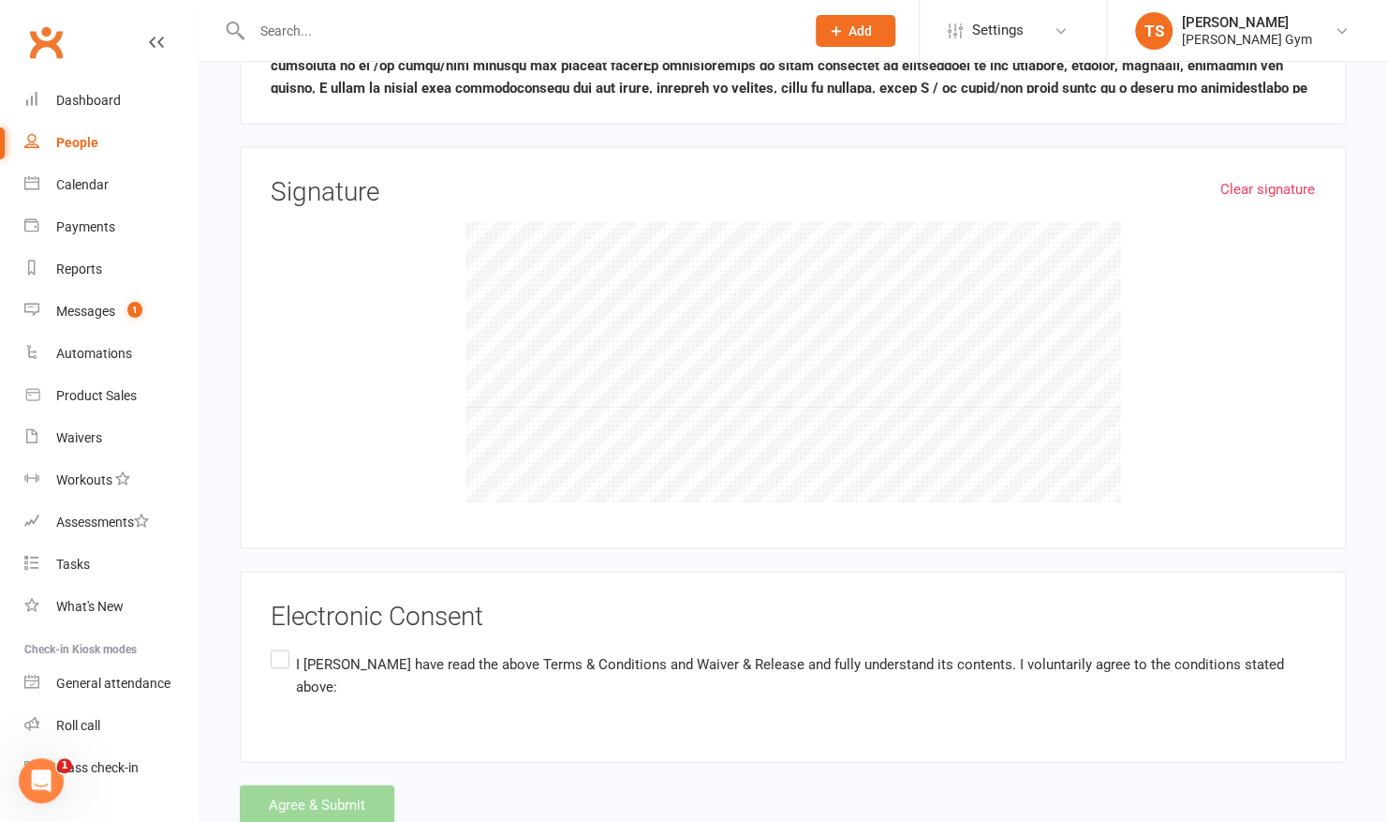
click at [280, 645] on label "I [PERSON_NAME] have read the above Terms & Conditions and Waiver & Release and…" at bounding box center [793, 674] width 1044 height 59
click at [280, 645] on input "I [PERSON_NAME] have read the above Terms & Conditions and Waiver & Release and…" at bounding box center [277, 645] width 12 height 0
click at [292, 784] on button "Agree & Submit" at bounding box center [317, 803] width 155 height 39
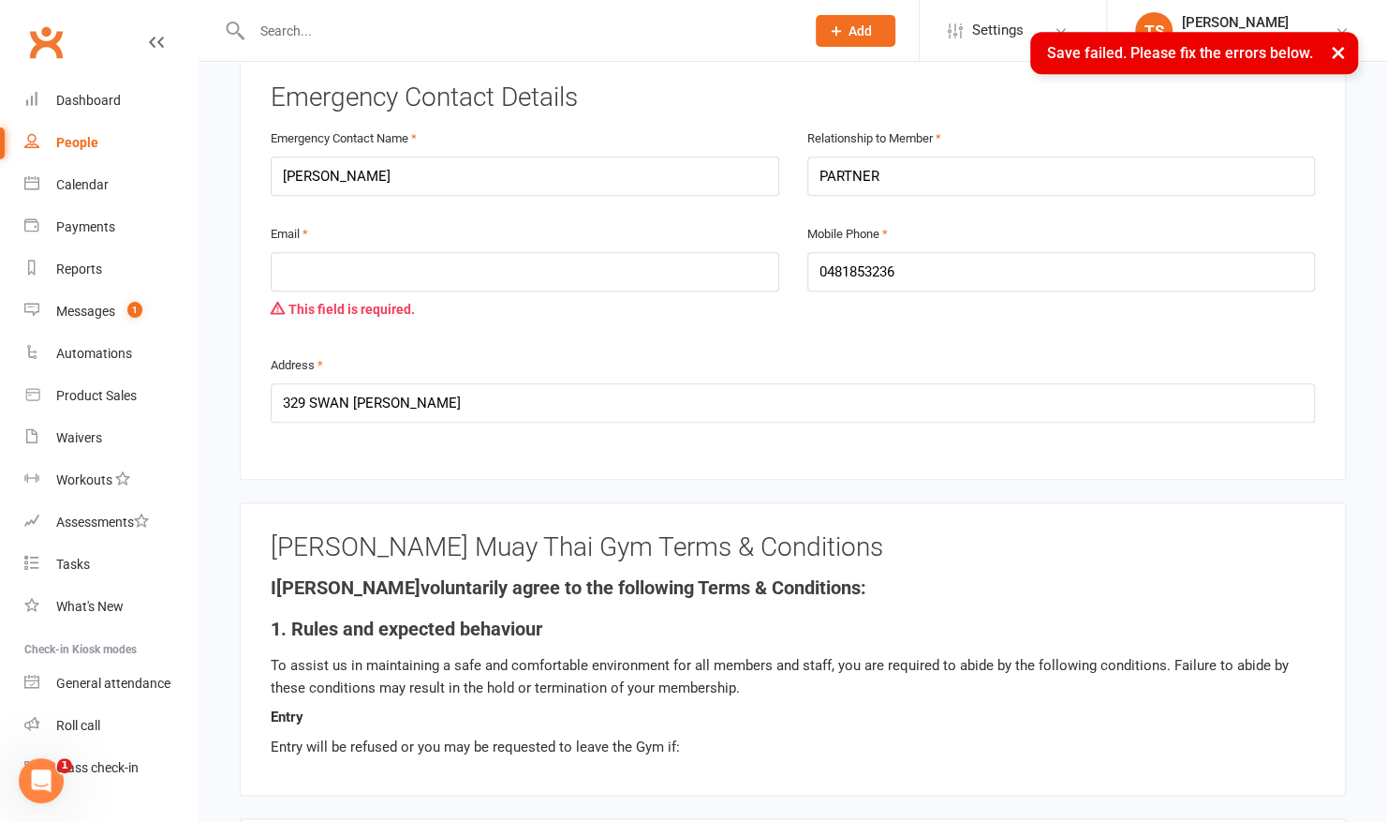
scroll to position [942, 0]
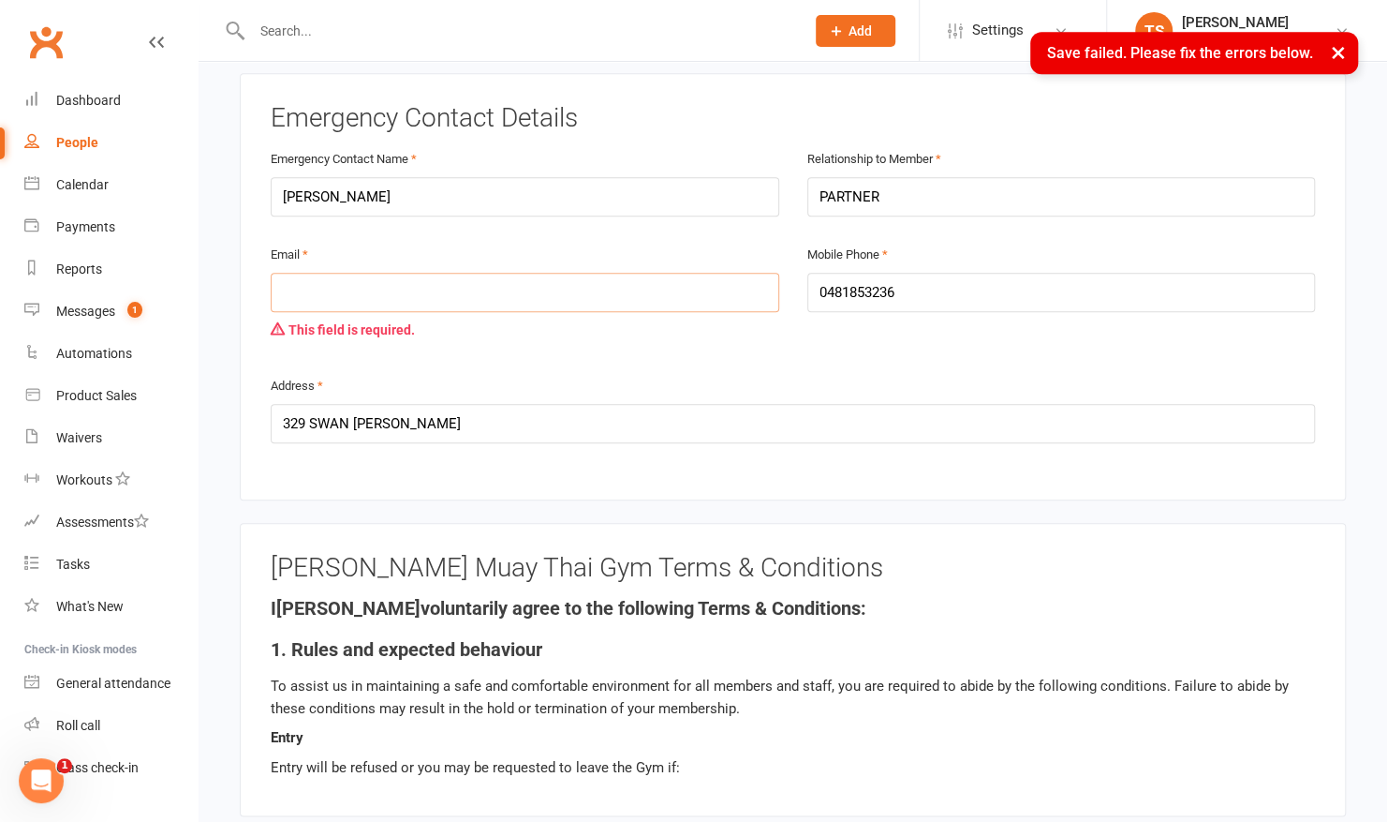
click at [393, 273] on input "email" at bounding box center [525, 292] width 509 height 39
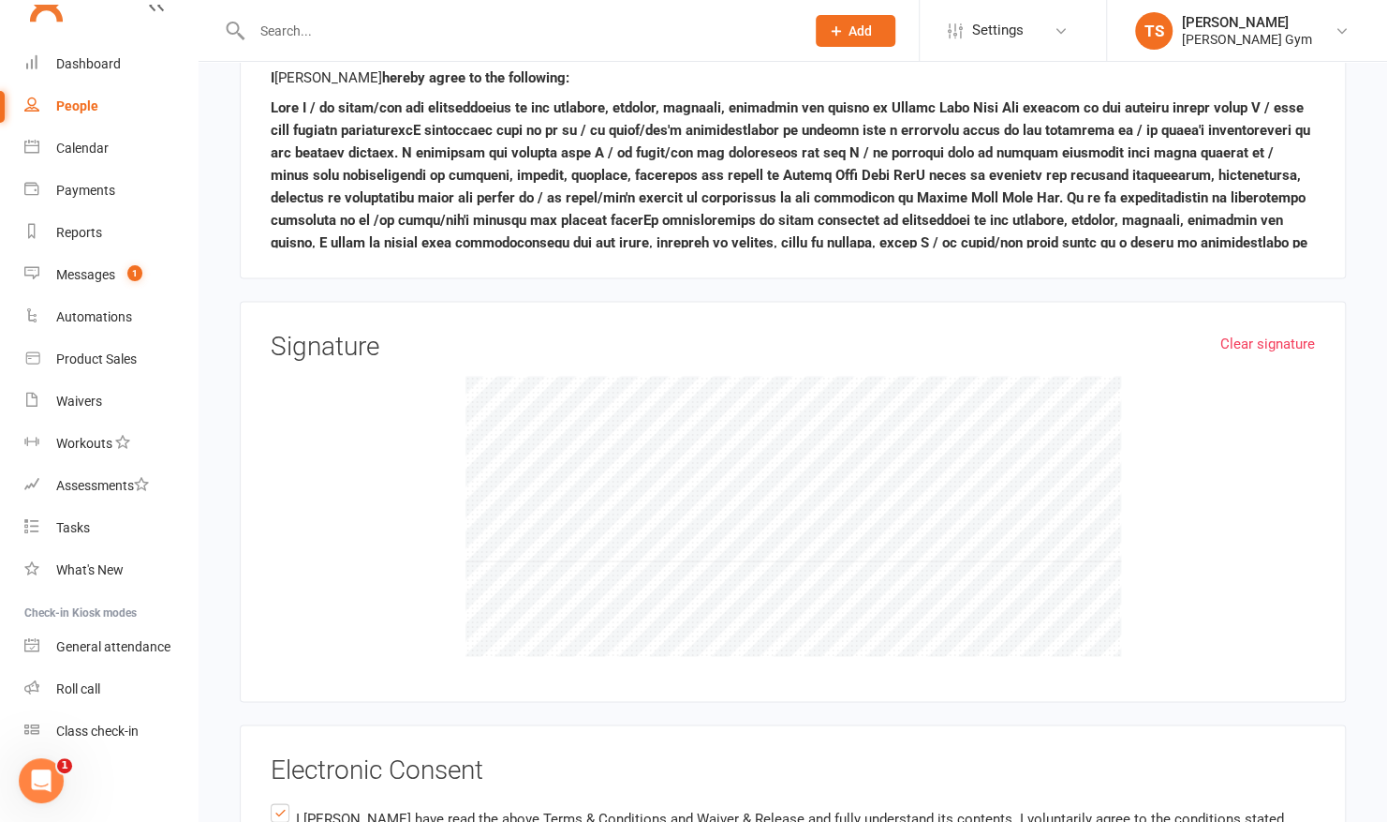
scroll to position [1949, 0]
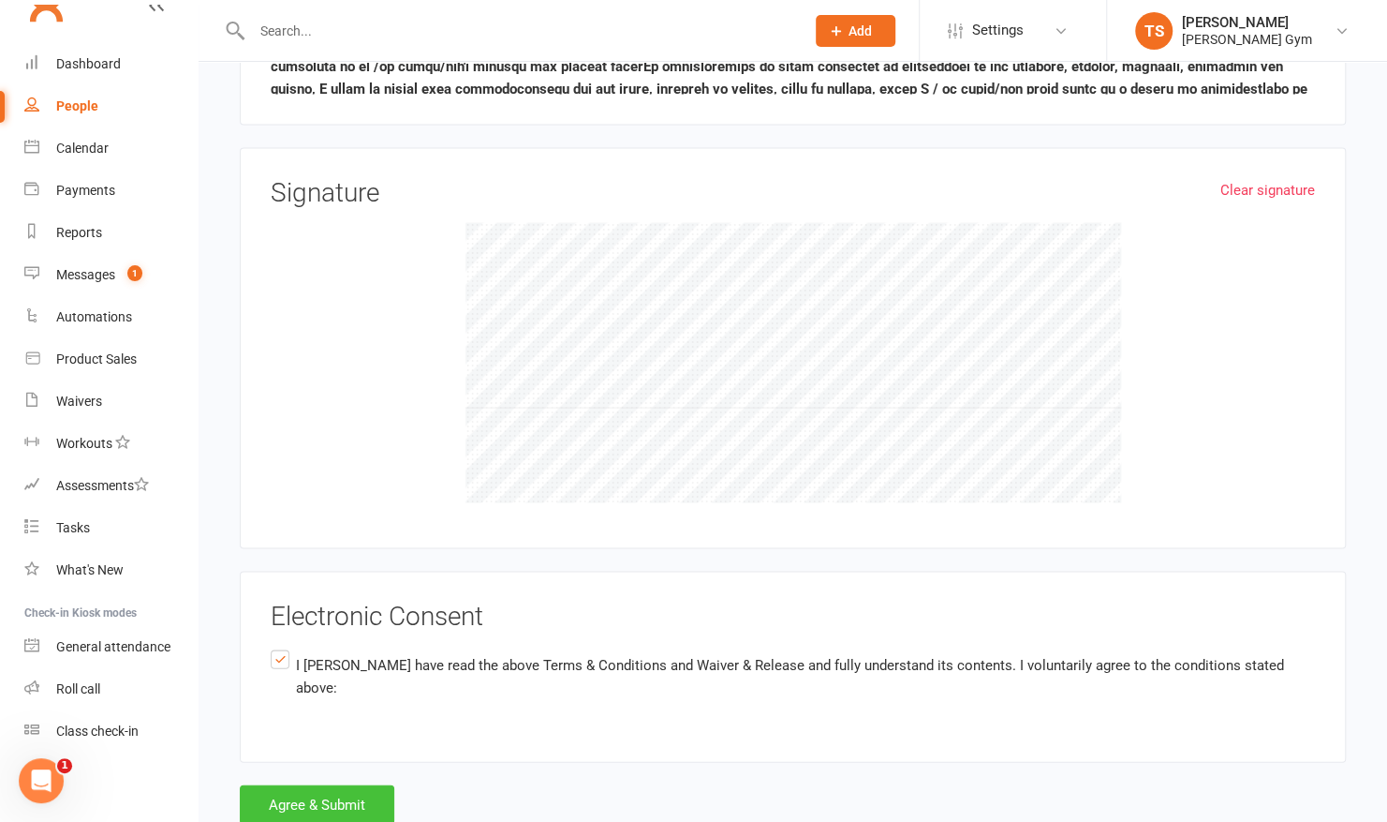
type input "[EMAIL_ADDRESS][DOMAIN_NAME]"
click at [316, 784] on button "Agree & Submit" at bounding box center [317, 803] width 155 height 39
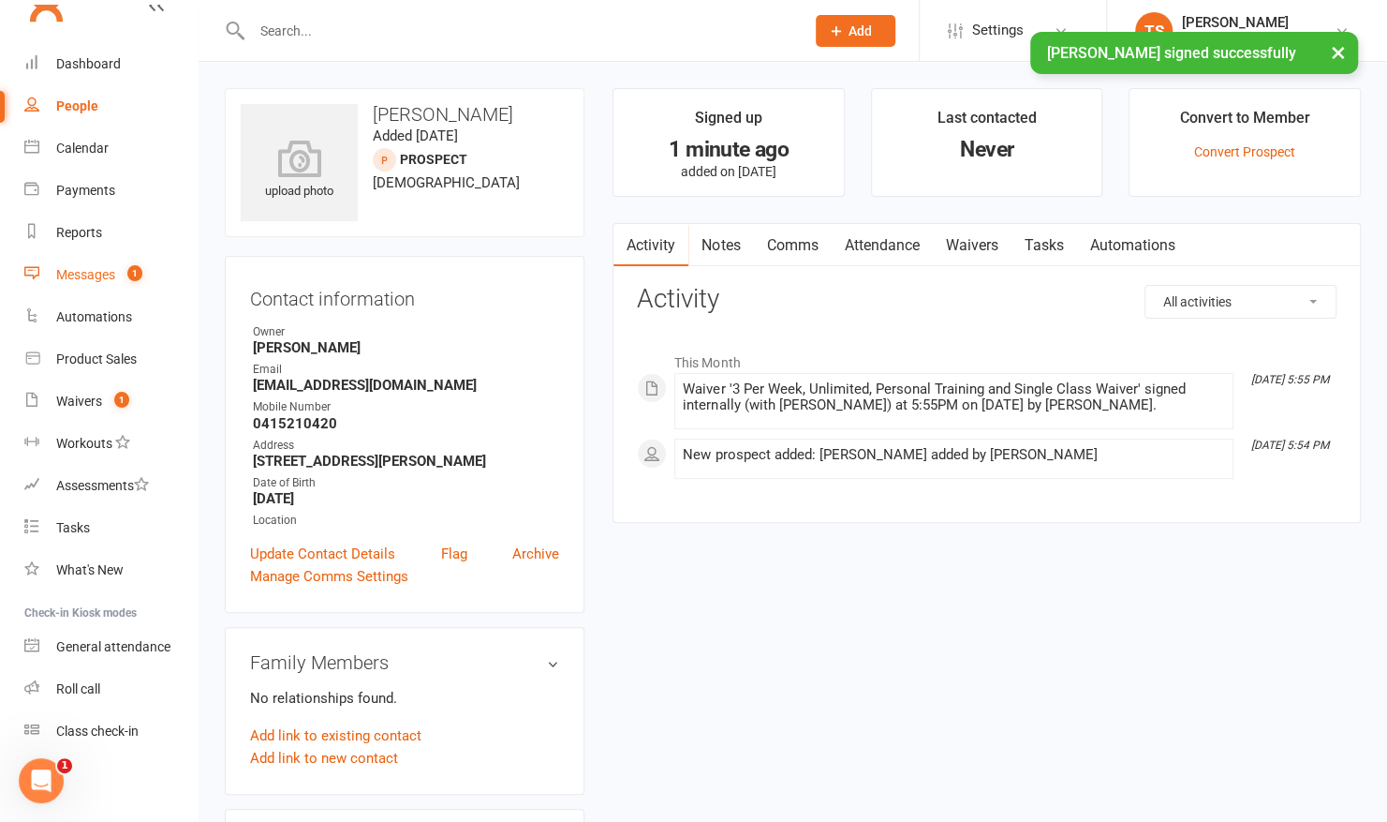
click at [100, 278] on div "Messages" at bounding box center [85, 274] width 59 height 15
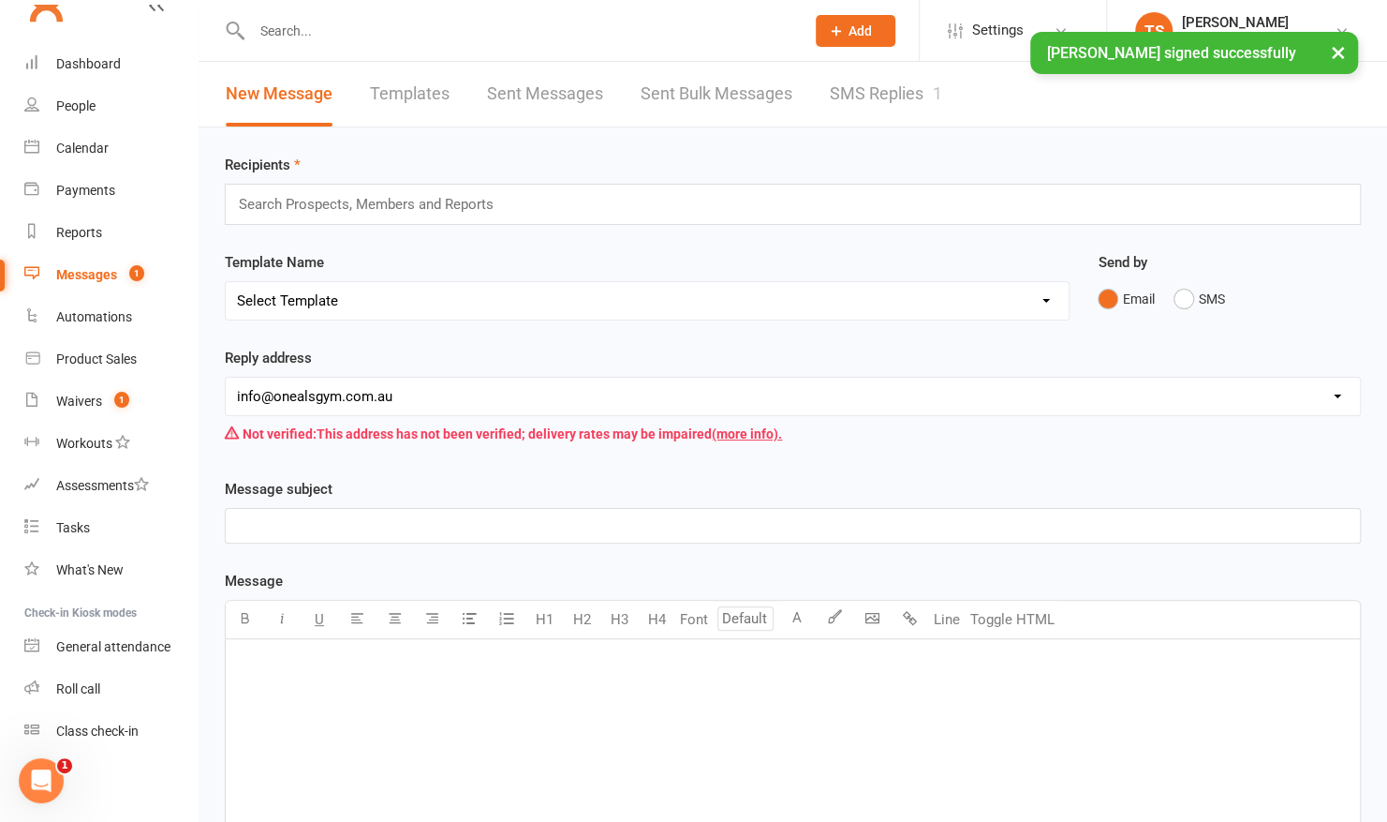
click at [911, 107] on link "SMS Replies 1" at bounding box center [886, 94] width 112 height 65
